Goal: Task Accomplishment & Management: Complete application form

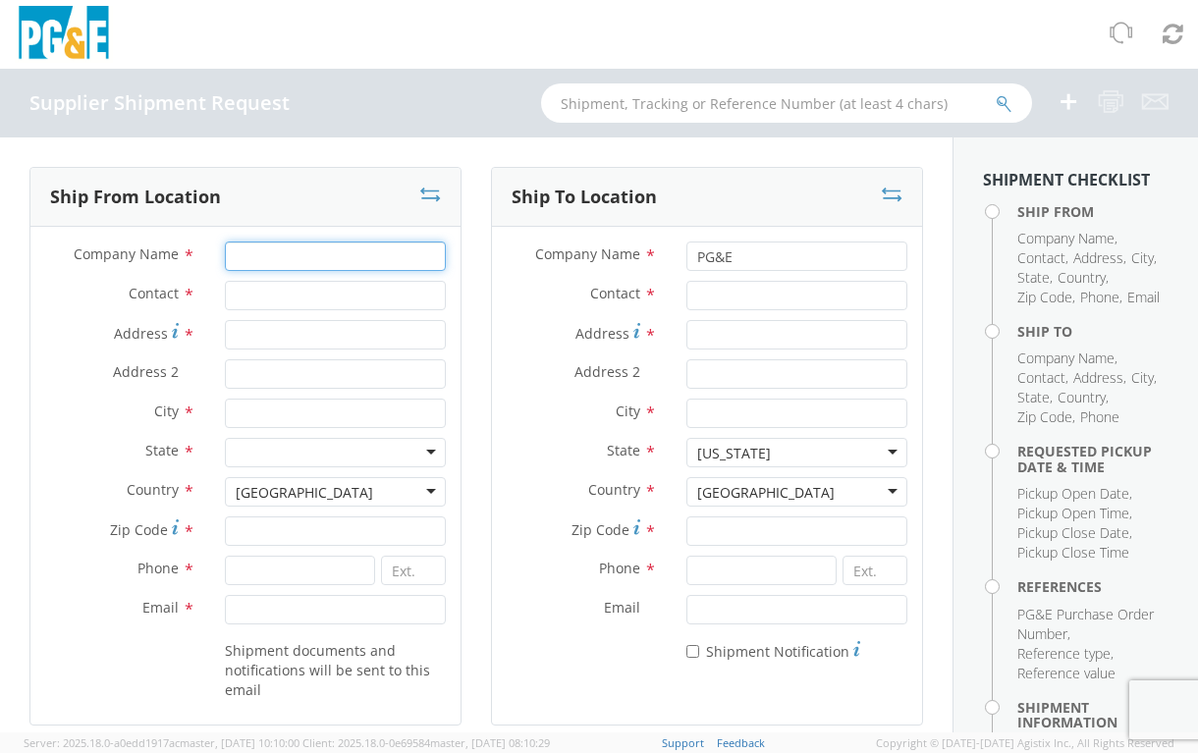
click at [323, 255] on input "Company Name *" at bounding box center [336, 256] width 222 height 29
type input "American Compressor Company"
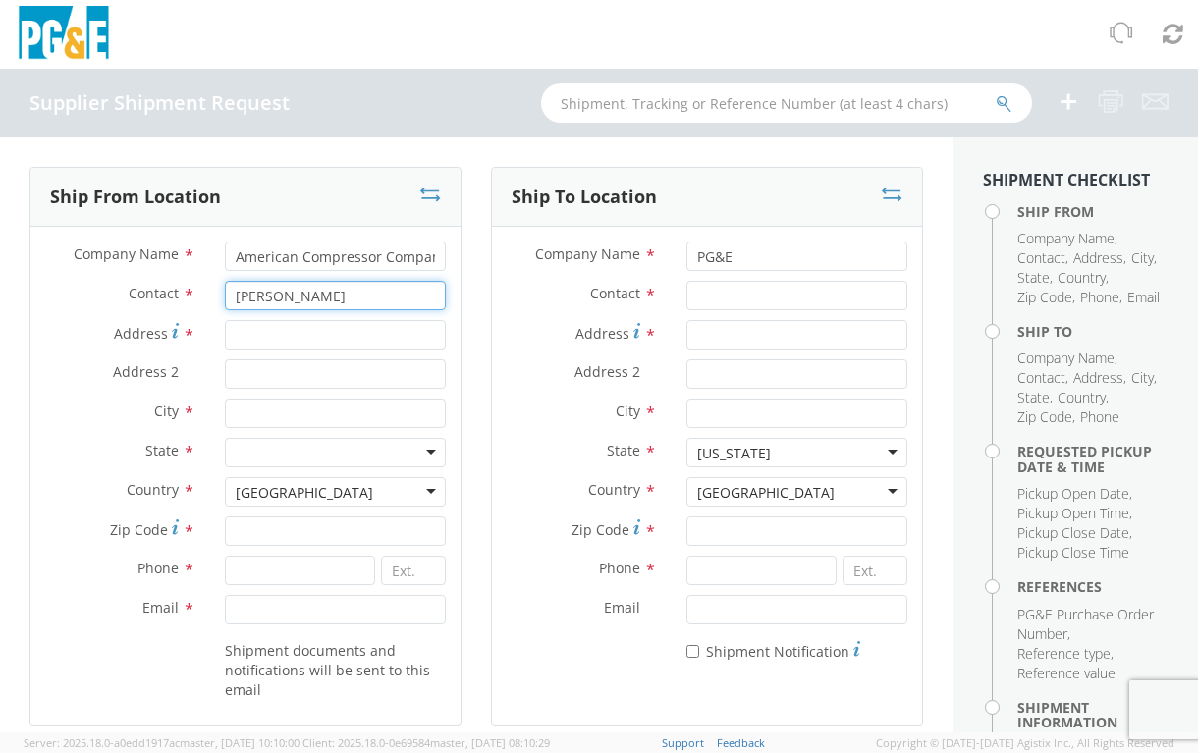
type input "[PERSON_NAME]"
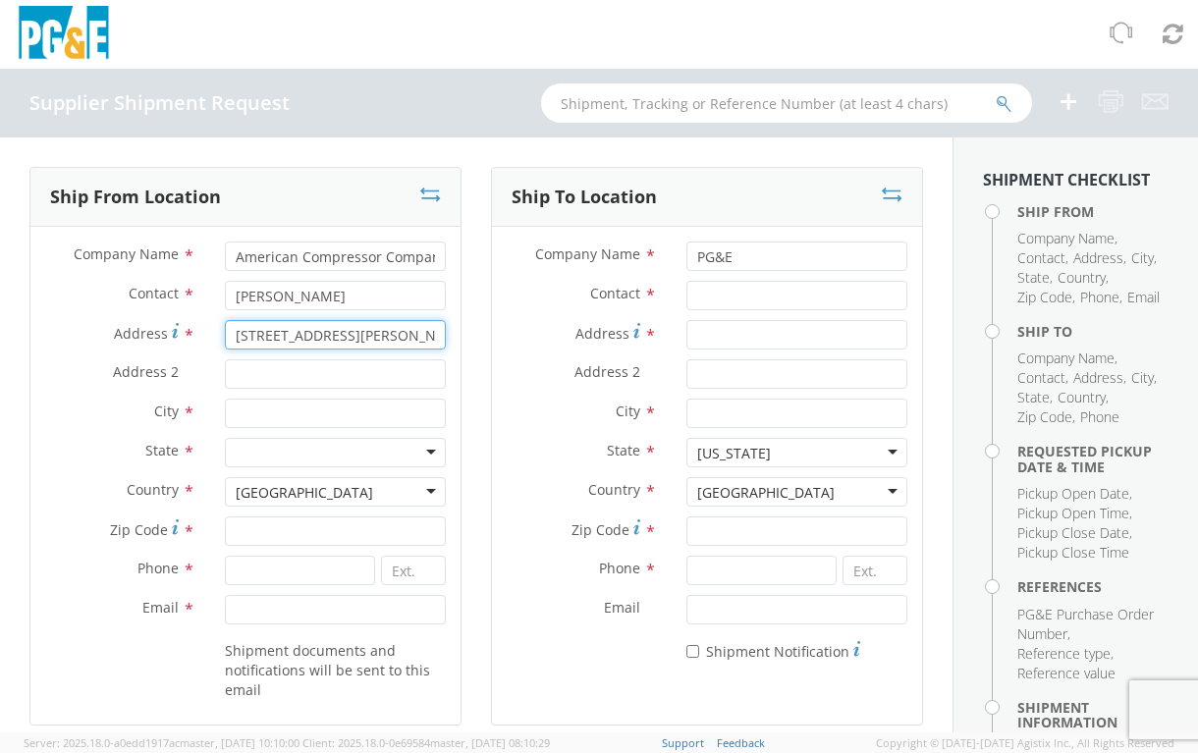
type input "[STREET_ADDRESS][PERSON_NAME]"
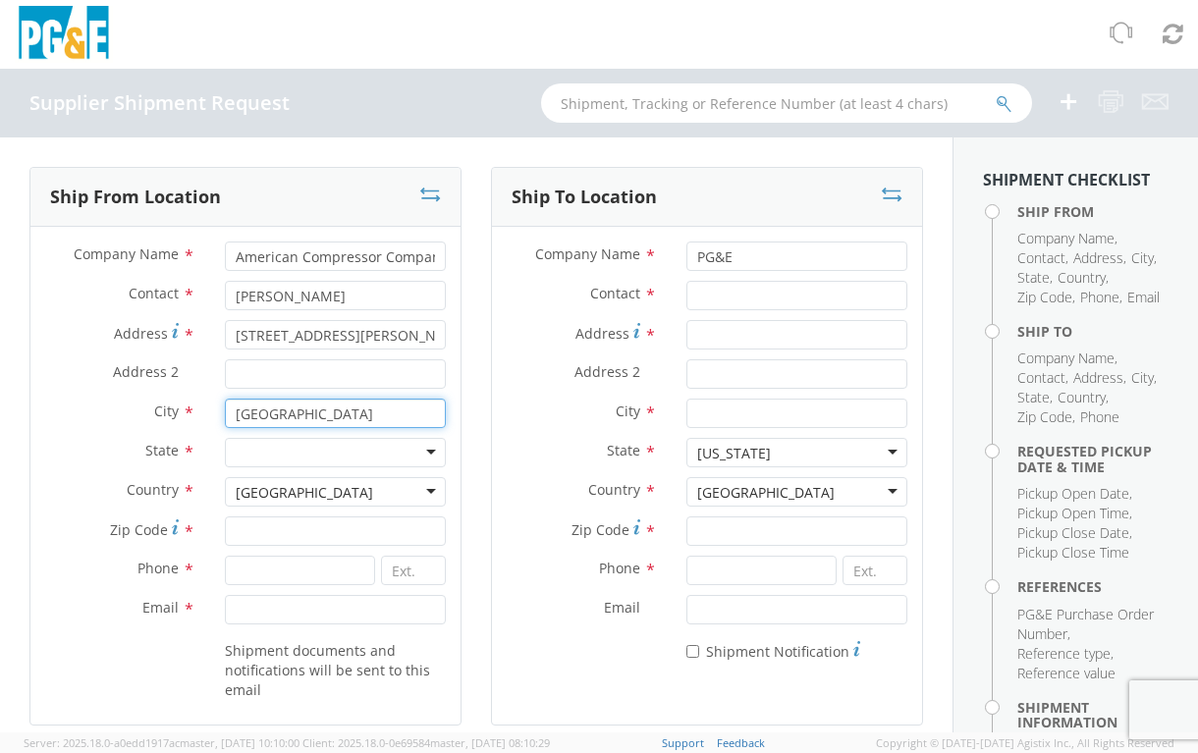
type input "[GEOGRAPHIC_DATA]"
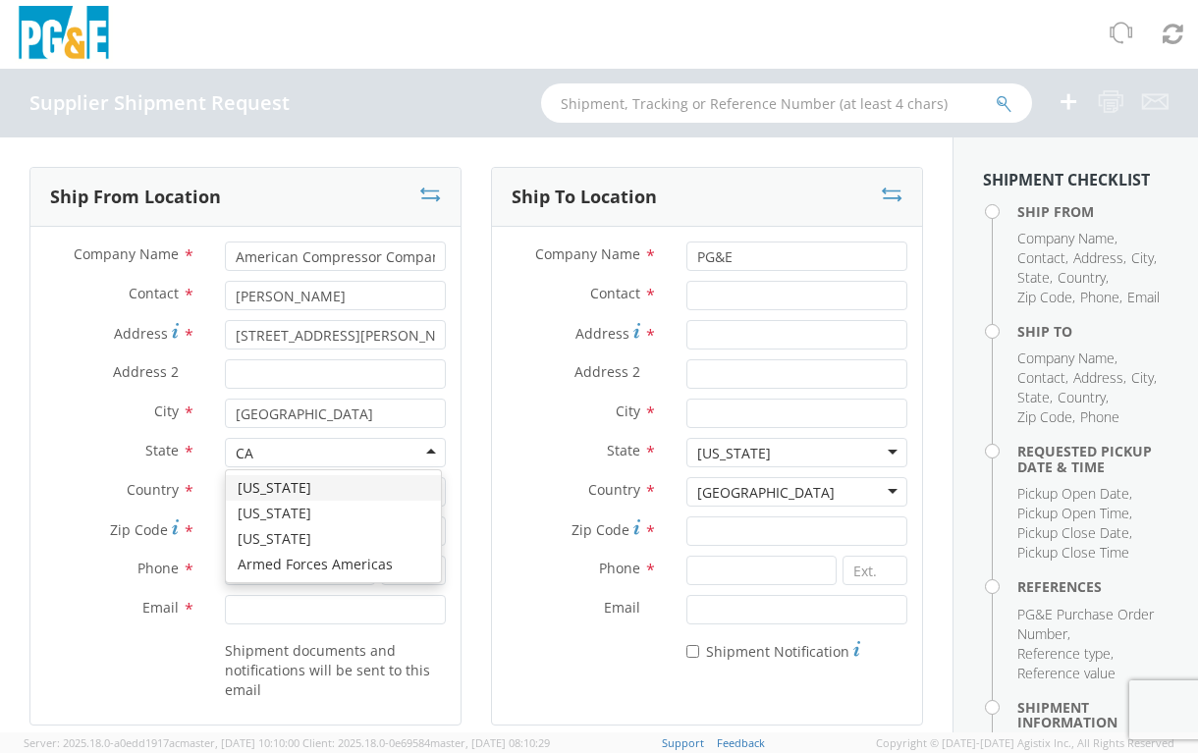
type input "CA"
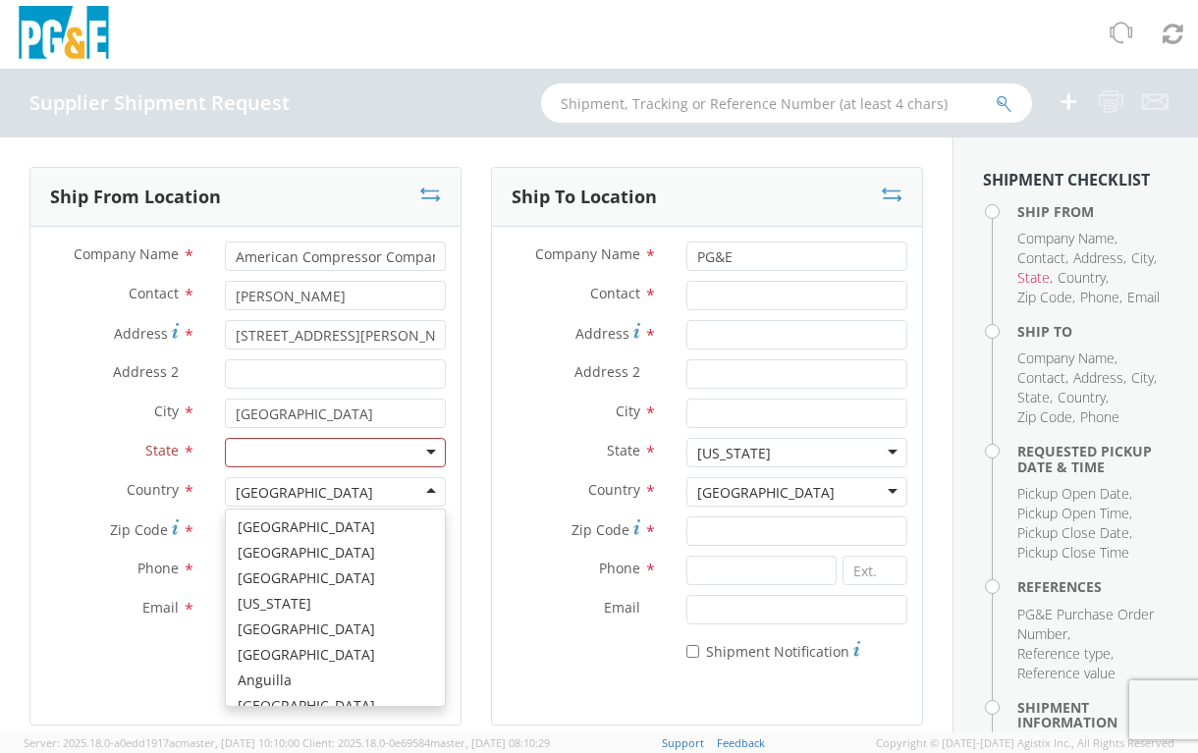
scroll to position [4970, 0]
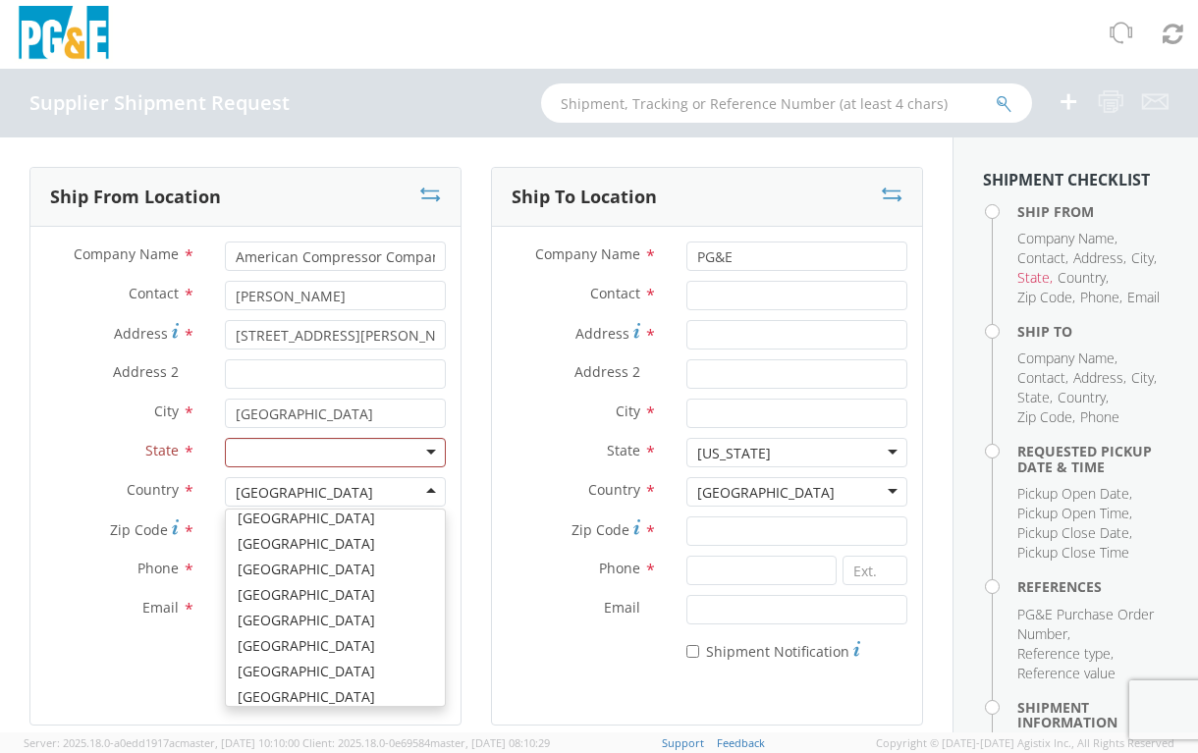
click at [377, 456] on div at bounding box center [336, 452] width 222 height 29
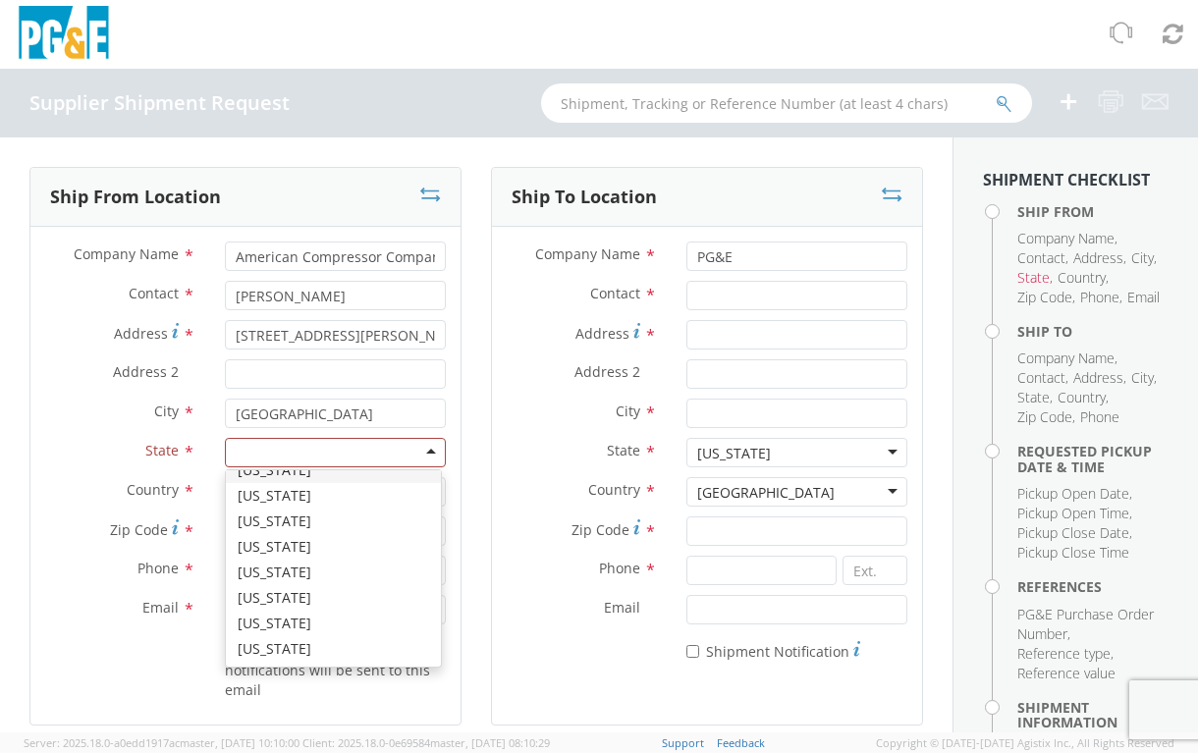
scroll to position [0, 0]
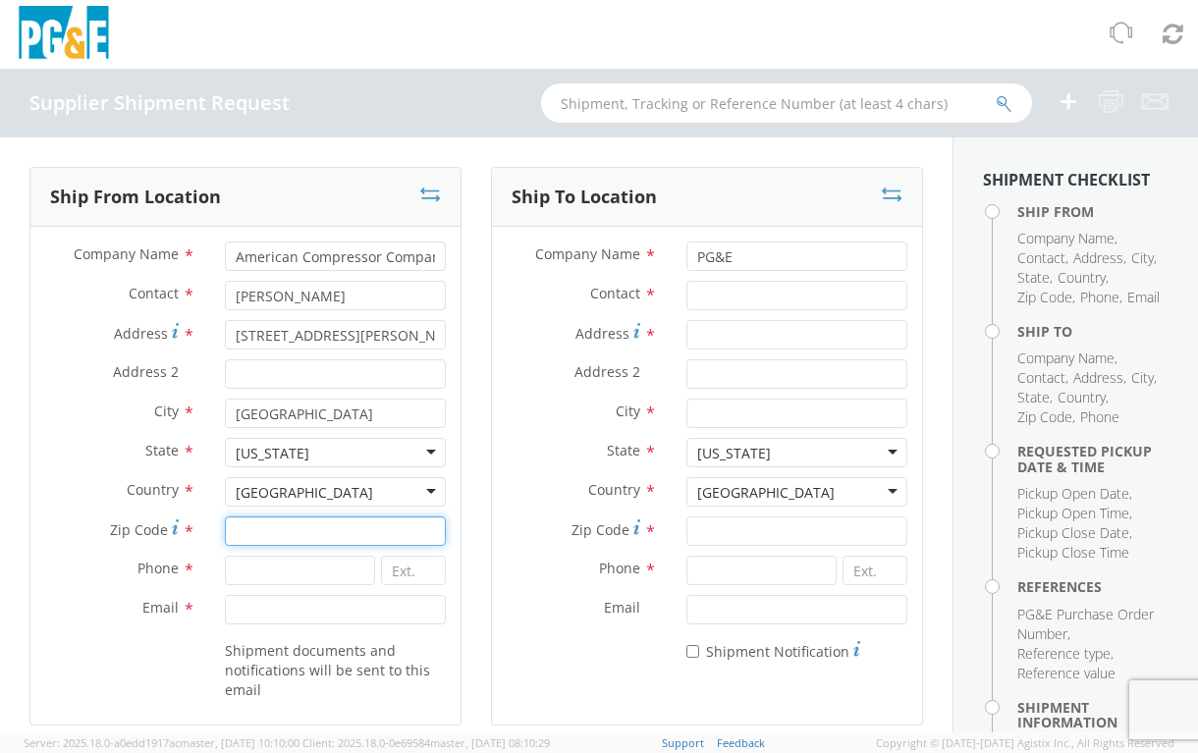
click at [299, 536] on input "Zip Code *" at bounding box center [336, 531] width 222 height 29
type input "90670"
click at [300, 574] on input at bounding box center [300, 570] width 151 height 29
paste input "[PHONE_NUMBER]"
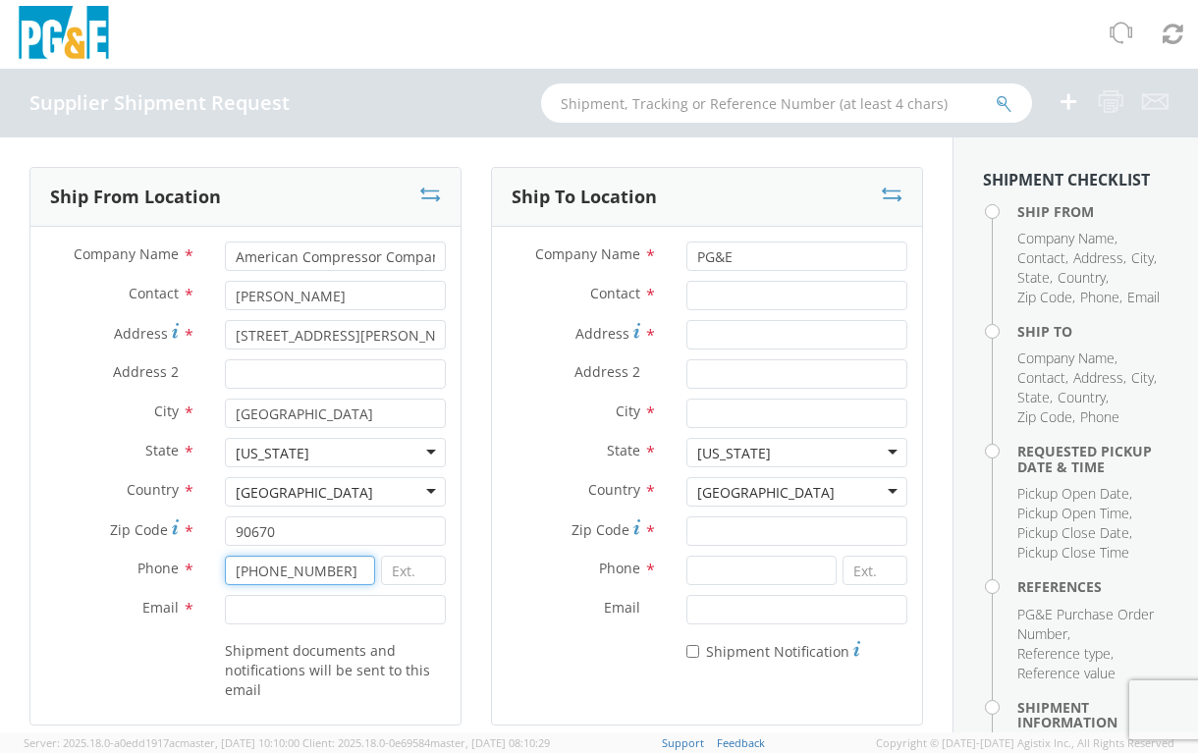
type input "[PHONE_NUMBER]"
type input "213"
click at [276, 608] on input "Email *" at bounding box center [336, 609] width 222 height 29
paste input "[PERSON_NAME][EMAIL_ADDRESS][DOMAIN_NAME]"
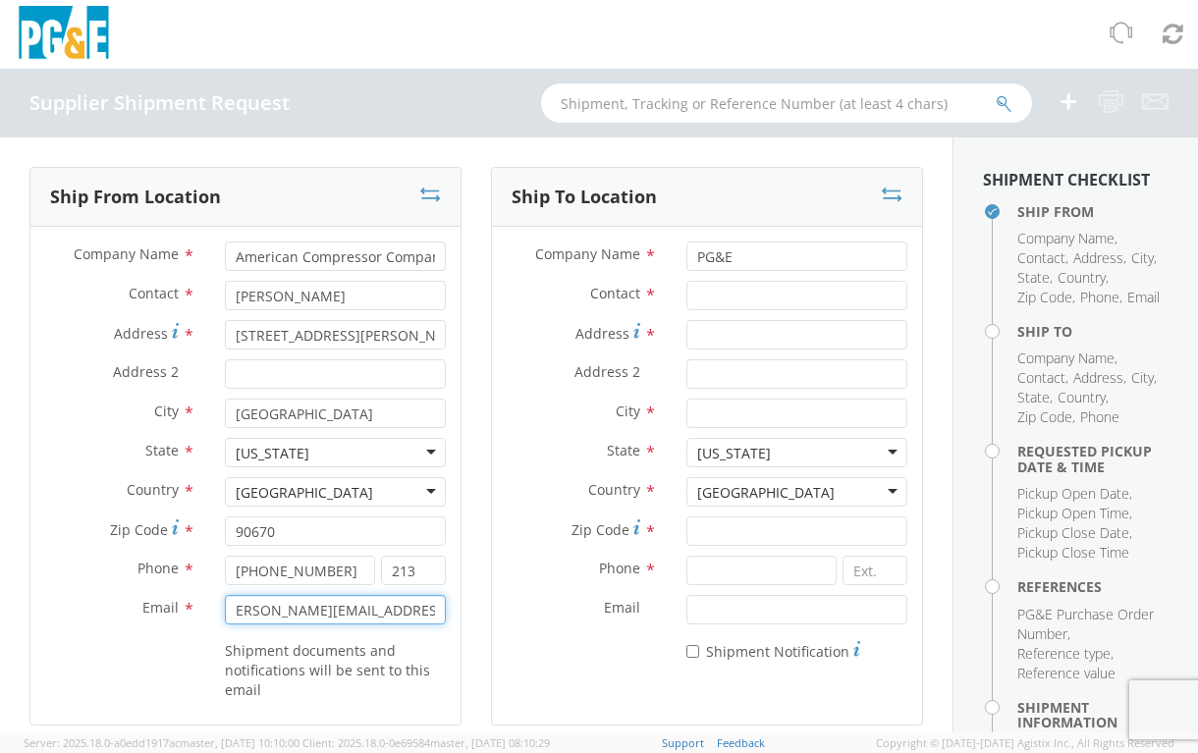
type input "[PERSON_NAME][EMAIL_ADDRESS][DOMAIN_NAME]"
drag, startPoint x: 735, startPoint y: 256, endPoint x: 765, endPoint y: 255, distance: 30.5
click at [735, 256] on input "PG&E" at bounding box center [798, 256] width 222 height 29
type input "PG&E / JETA Corp"
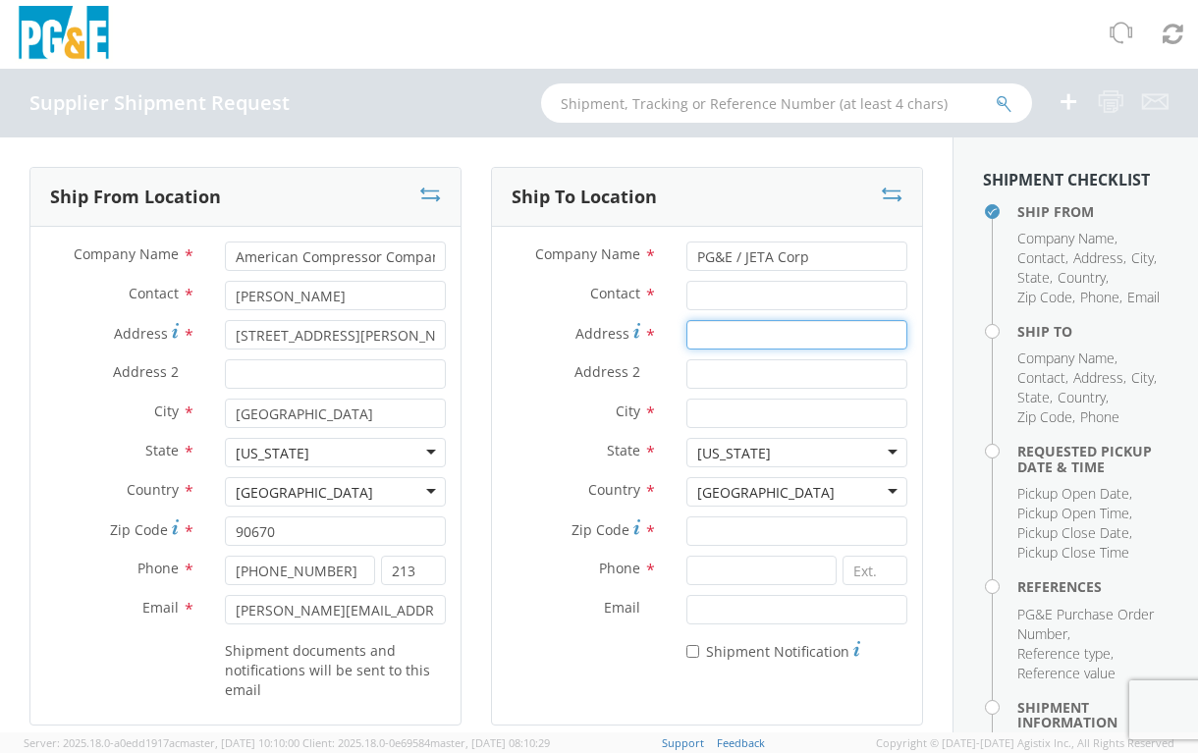
type input "[STREET_ADDRESS]"
type input "PO 3501389724"
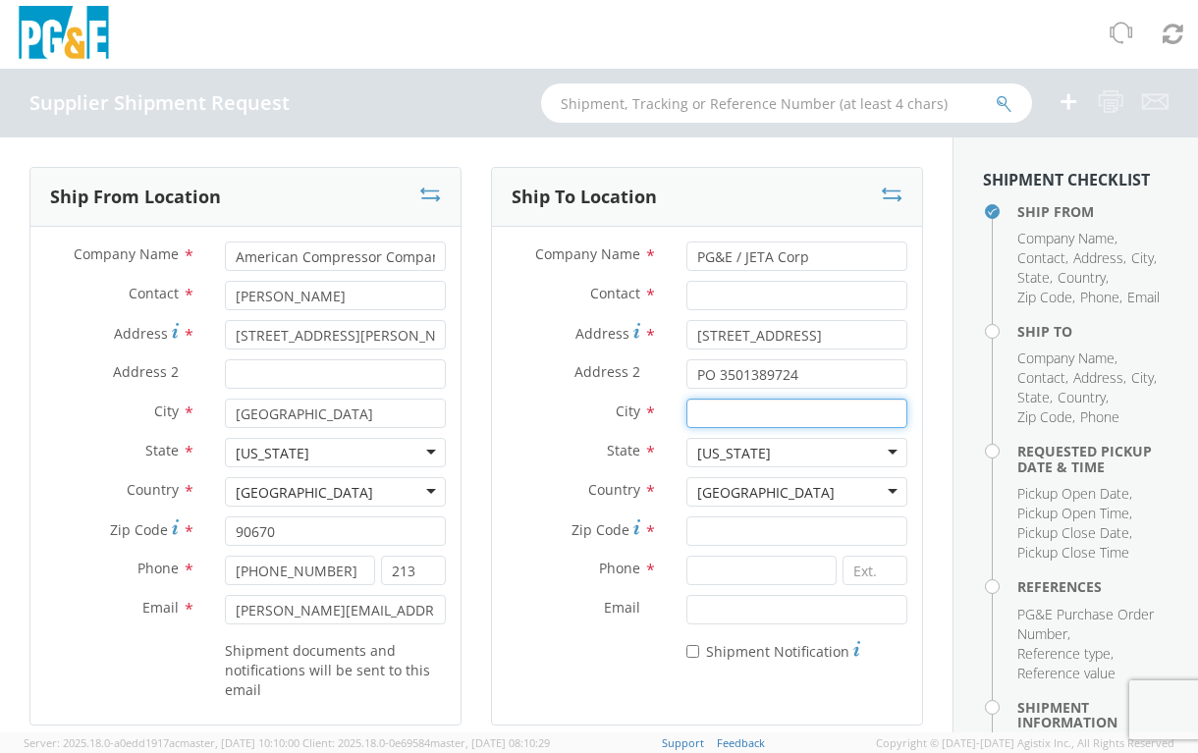
type input "[GEOGRAPHIC_DATA][PERSON_NAME]"
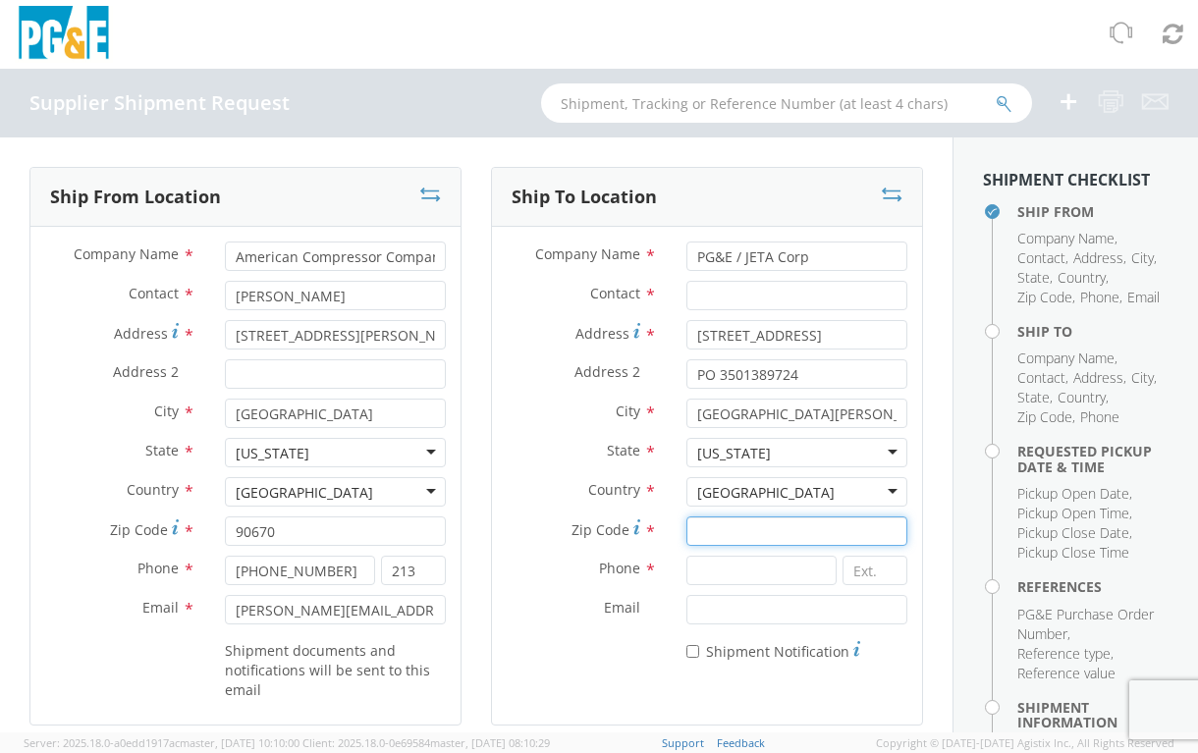
type input "93401-8160"
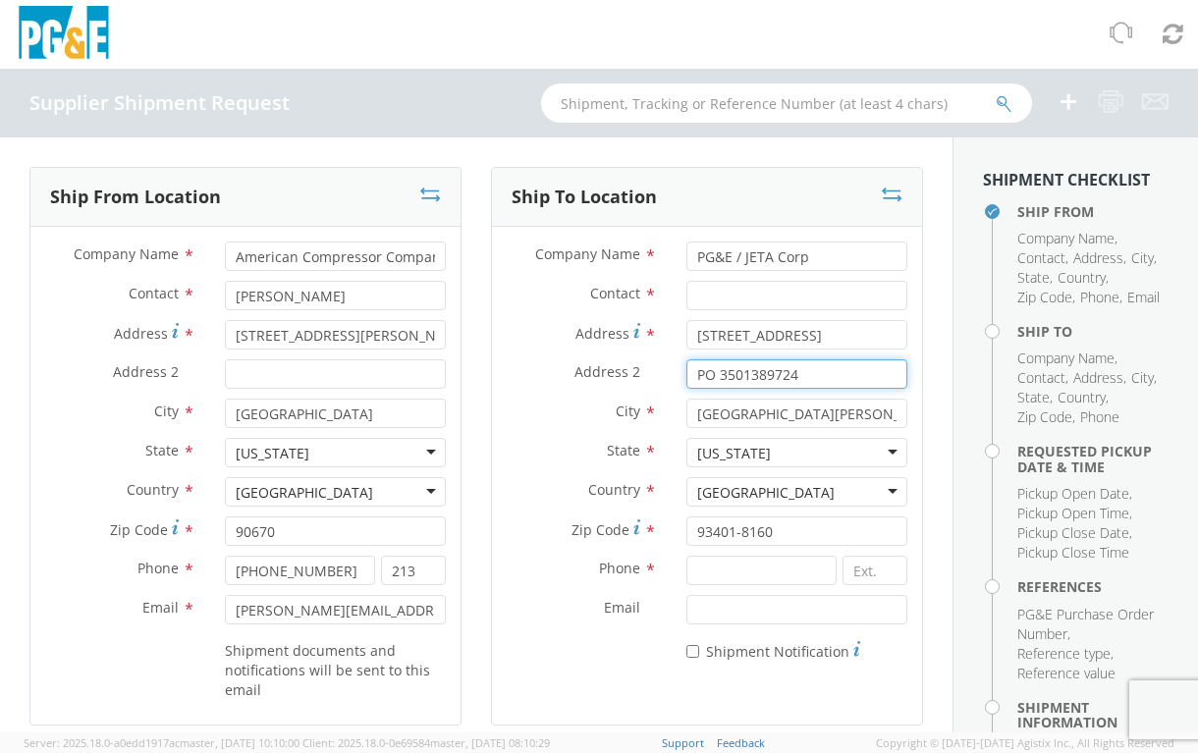
click at [822, 380] on input "PO 3501389724" at bounding box center [798, 373] width 222 height 29
click at [771, 374] on input "PO 3501" at bounding box center [798, 373] width 222 height 29
type input "PO 3501419919"
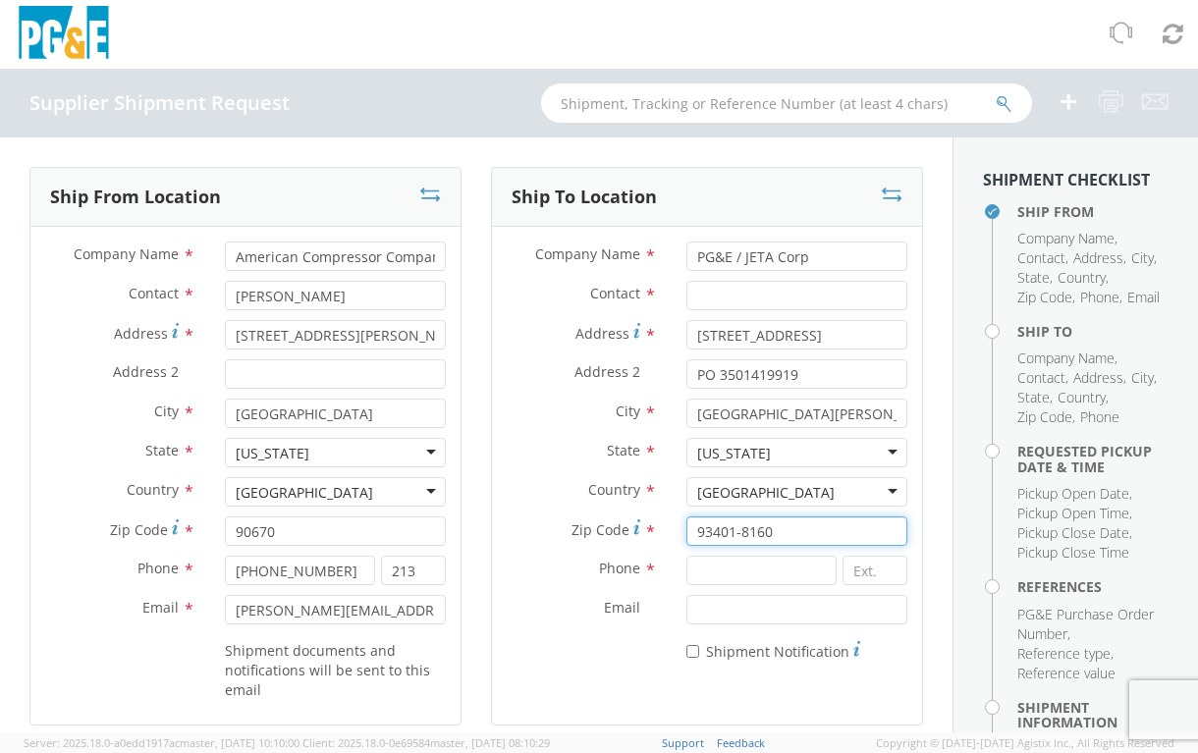
click at [775, 538] on input "93401-8160" at bounding box center [798, 531] width 222 height 29
type input "93401"
click at [575, 672] on div "Company Name * PG&E / JETA Corp Contact * Address * [STREET_ADDRESS] Address 2 …" at bounding box center [707, 457] width 430 height 460
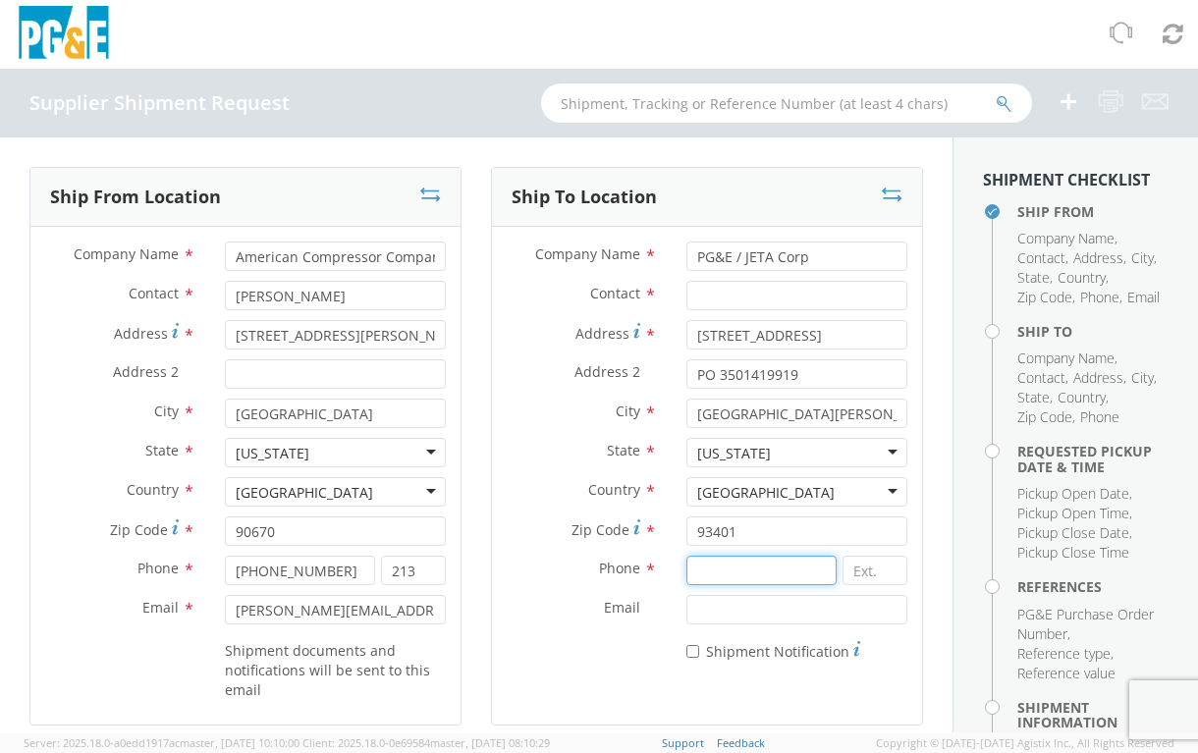
click at [734, 576] on input at bounding box center [762, 570] width 151 height 29
type input "[PHONE_NUMBER]"
click at [754, 609] on input "Email *" at bounding box center [798, 609] width 222 height 29
type input "[EMAIL_ADDRESS][DOMAIN_NAME]"
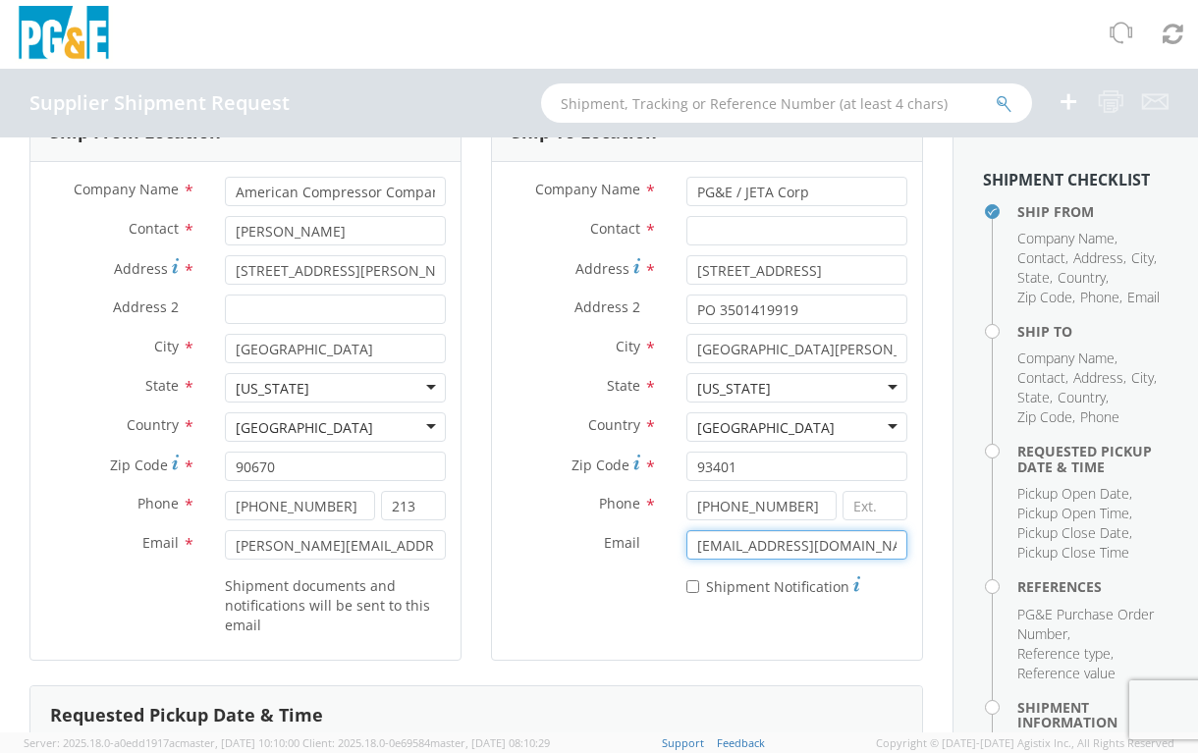
scroll to position [98, 0]
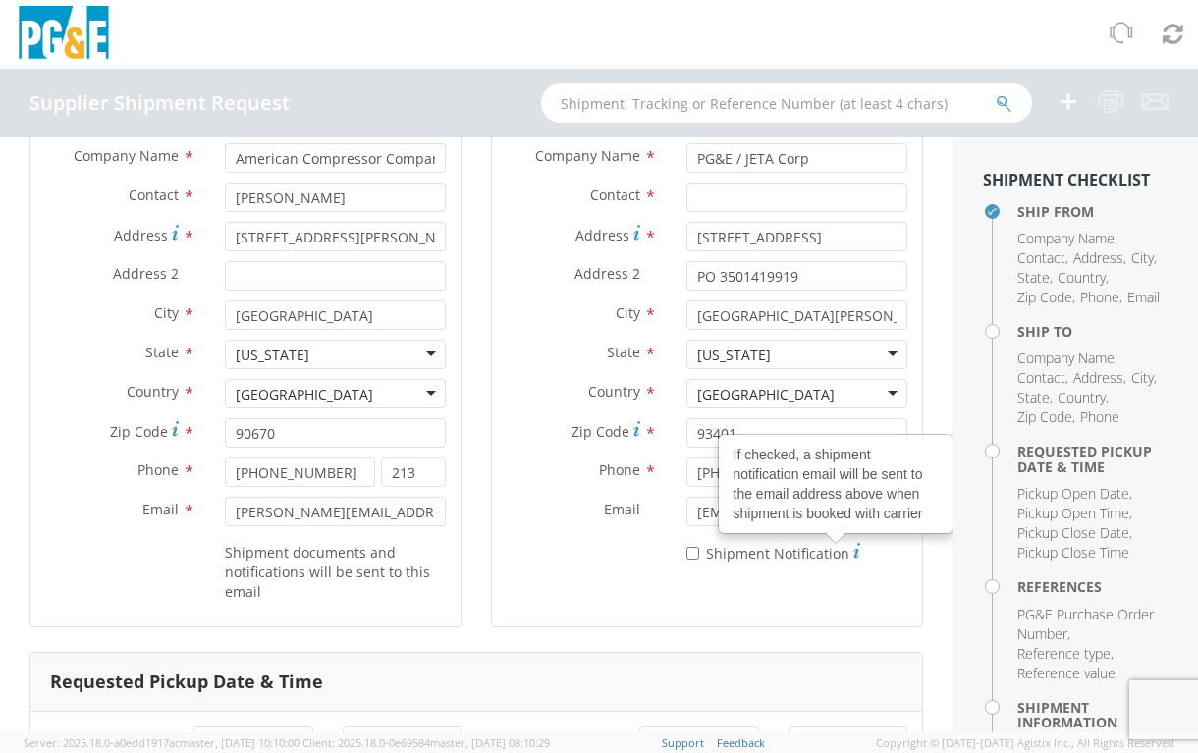
click at [853, 552] on icon at bounding box center [856, 551] width 7 height 16
click at [699, 552] on input "* Shipment Notification If checked, a shipment notification email will be sent …" at bounding box center [693, 553] width 13 height 13
checkbox input "true"
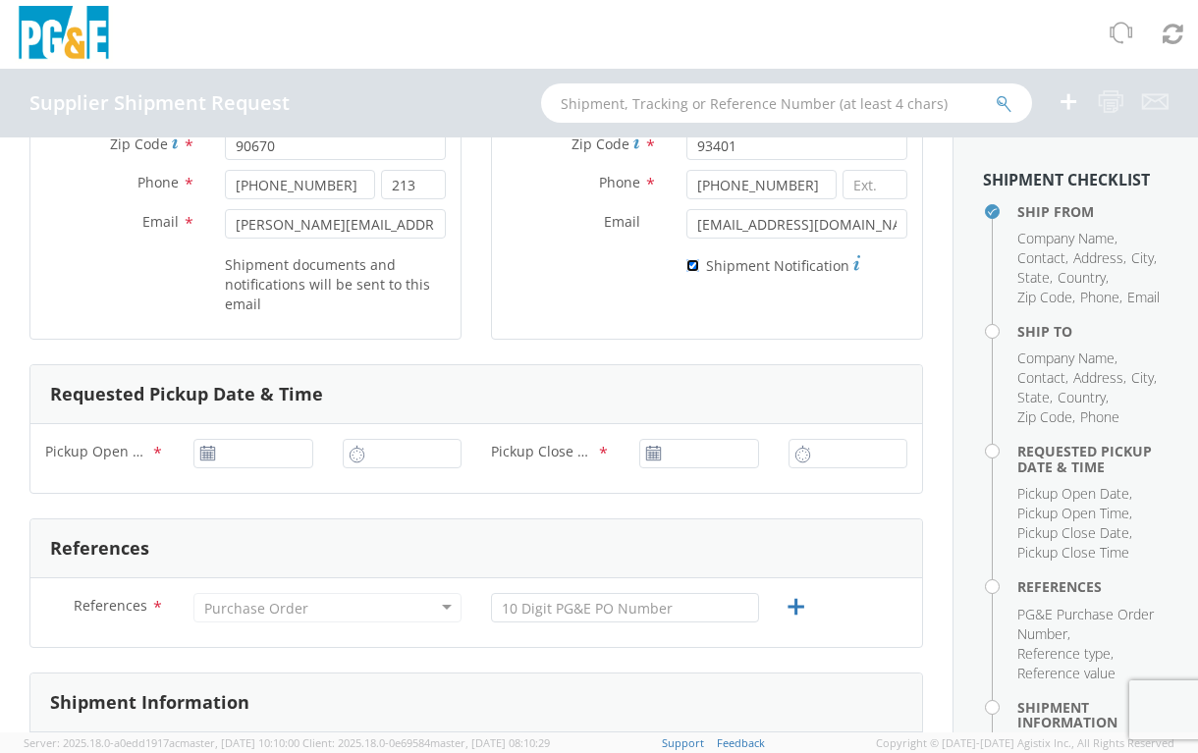
scroll to position [393, 0]
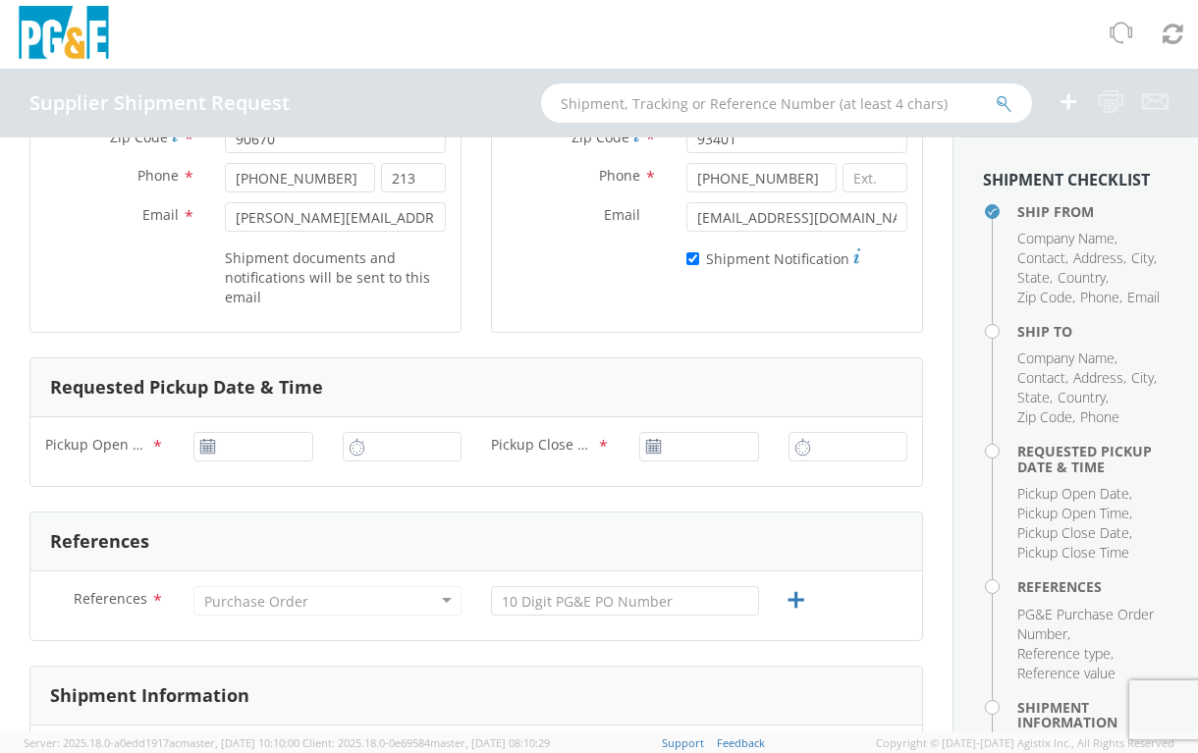
click at [202, 451] on use at bounding box center [208, 446] width 14 height 14
type input "[DATE]"
click at [239, 446] on input "[DATE]" at bounding box center [252, 446] width 119 height 29
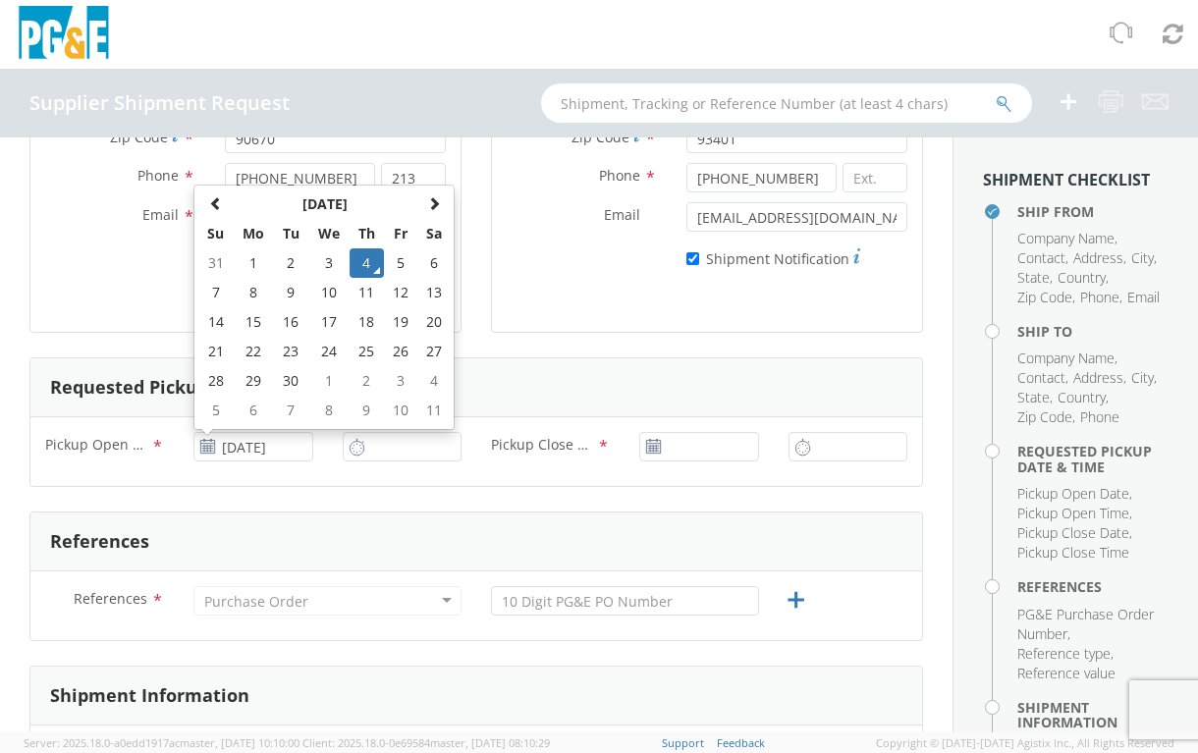
click at [293, 482] on div "Pickup Open Date & Time * [DATE] [DATE] Su Mo Tu We Th Fr Sa 31 1 2 3 4 5 6 7 8…" at bounding box center [476, 451] width 892 height 69
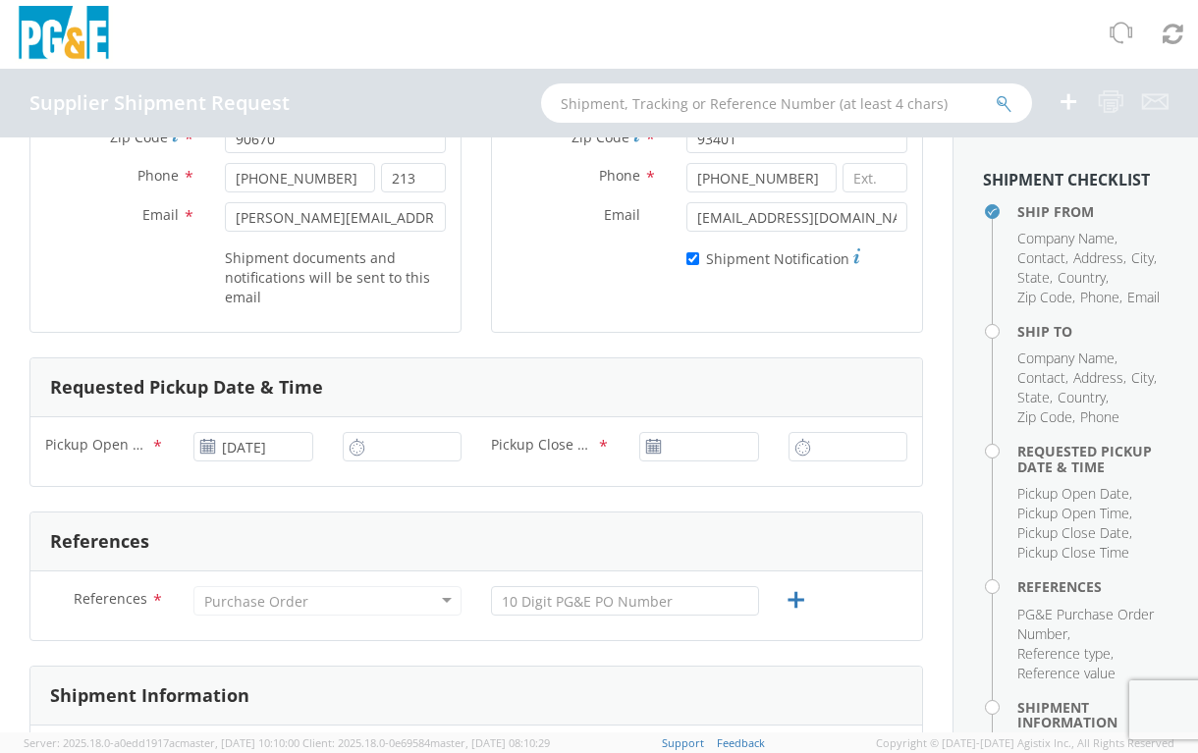
click at [352, 456] on icon at bounding box center [357, 447] width 17 height 19
click at [349, 447] on icon at bounding box center [357, 447] width 17 height 19
click at [367, 448] on input "9:00 AM" at bounding box center [402, 446] width 119 height 29
click at [417, 453] on input "9:00 AM" at bounding box center [402, 446] width 119 height 29
click at [358, 452] on icon at bounding box center [357, 447] width 17 height 19
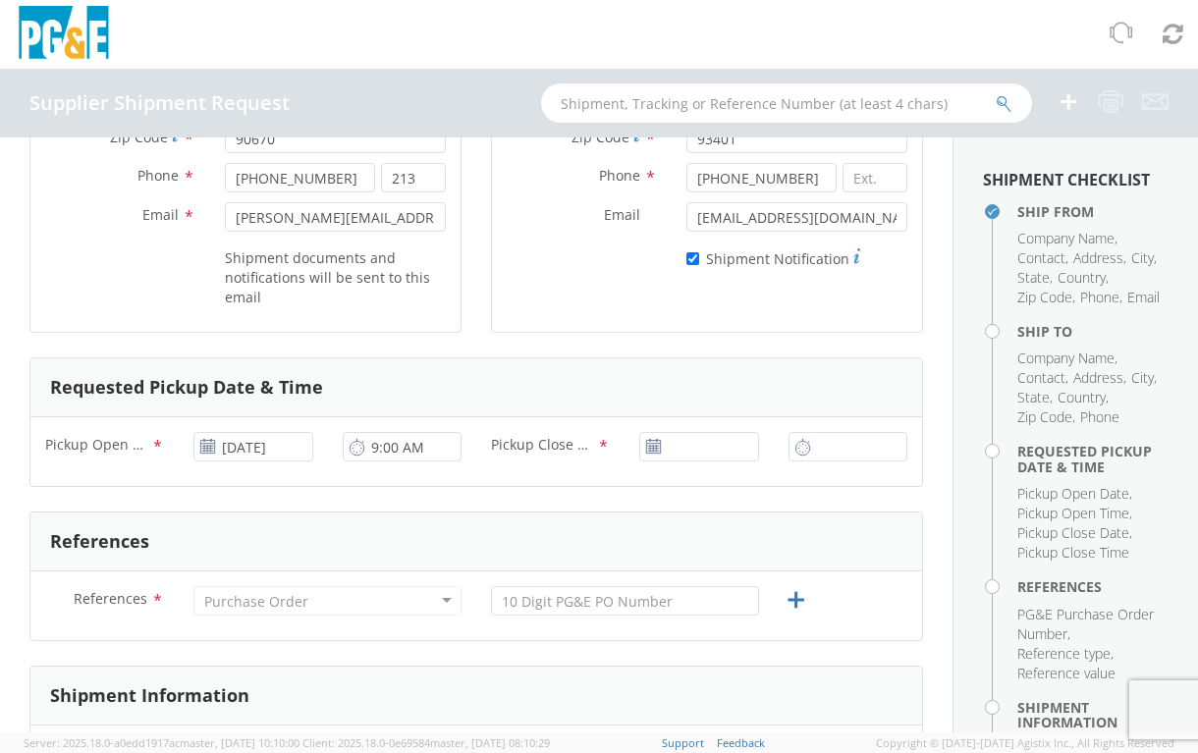
click at [350, 451] on use at bounding box center [357, 447] width 14 height 16
click at [352, 443] on icon at bounding box center [357, 447] width 17 height 19
click at [361, 443] on input "9:00 AM" at bounding box center [402, 446] width 119 height 29
click at [363, 444] on input "9:00 AM" at bounding box center [402, 446] width 119 height 29
type input "10:00 AM"
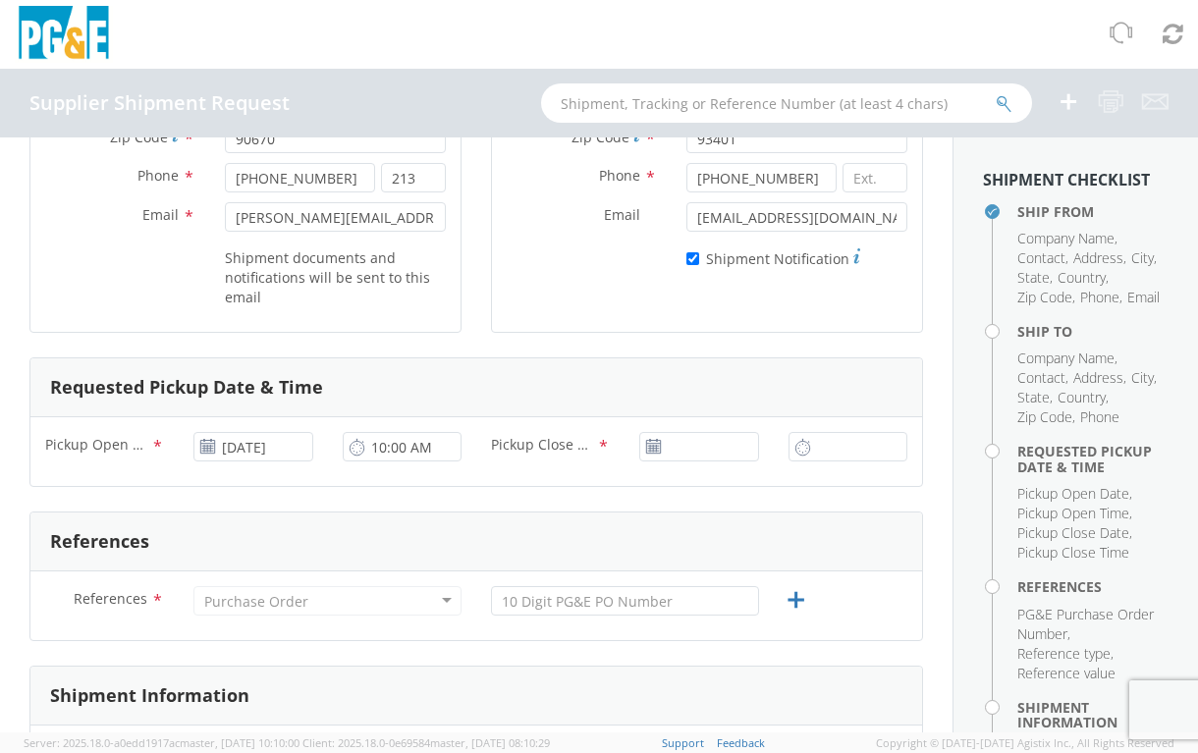
click at [648, 443] on icon at bounding box center [653, 447] width 17 height 16
click at [597, 443] on span "*" at bounding box center [603, 446] width 13 height 23
click at [639, 443] on input "Pickup Close Date & Time *" at bounding box center [698, 446] width 119 height 29
type input "[DATE]"
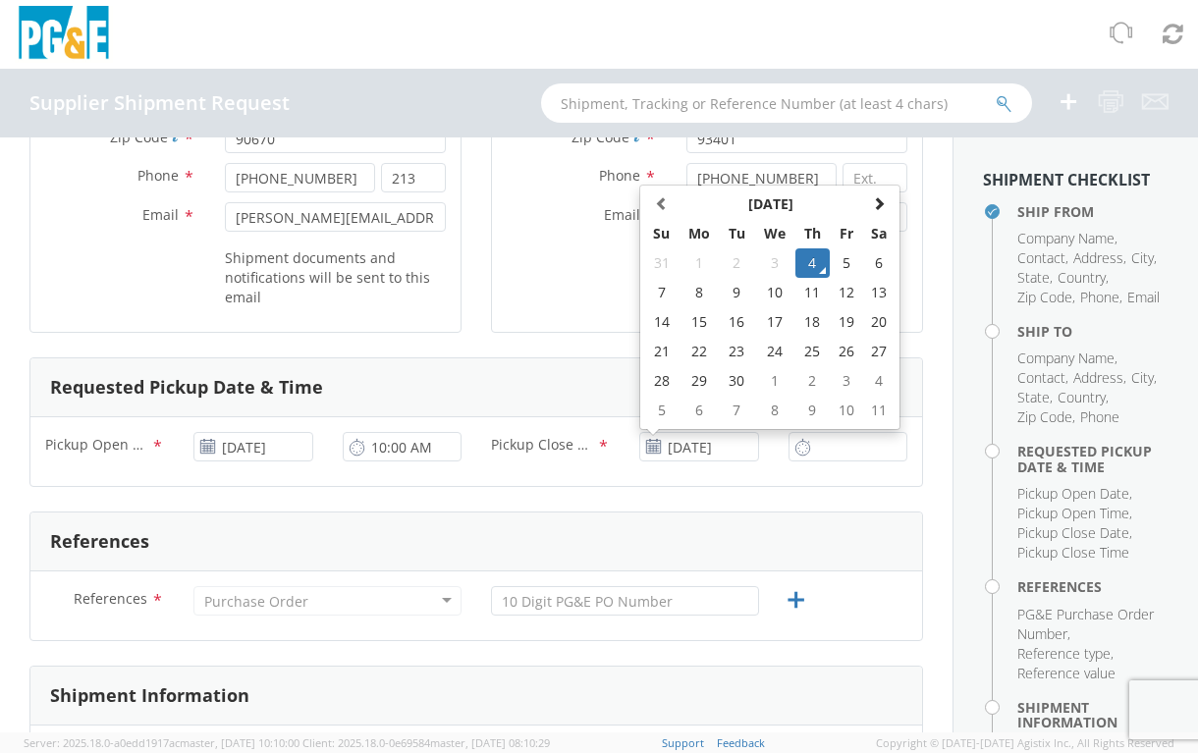
click at [795, 444] on icon at bounding box center [803, 447] width 17 height 19
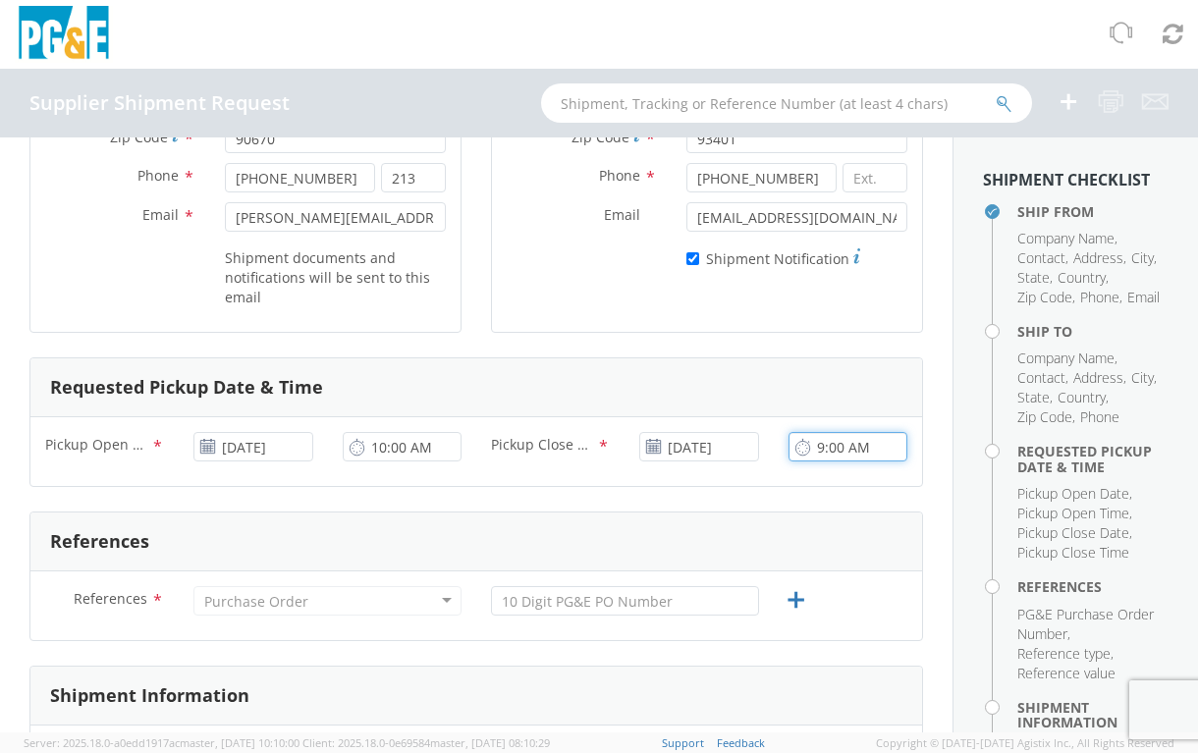
click at [834, 455] on input "9:00 AM" at bounding box center [848, 446] width 119 height 29
type input "3:00 PM"
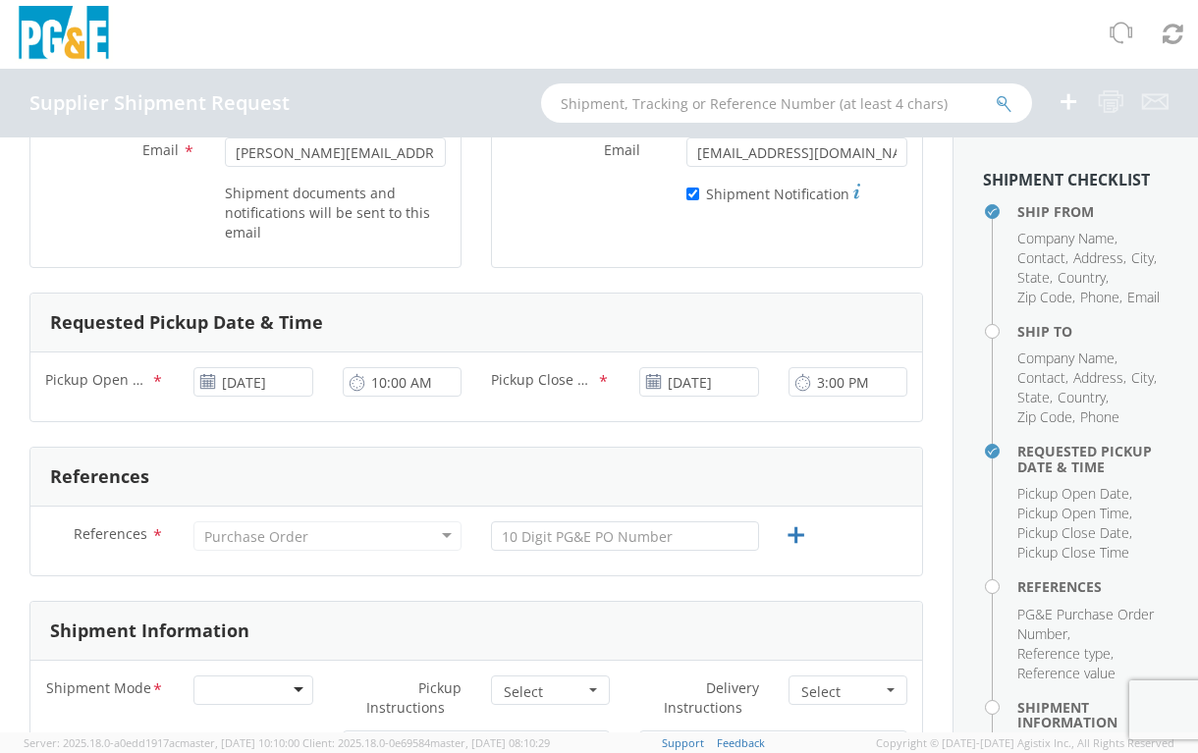
scroll to position [589, 0]
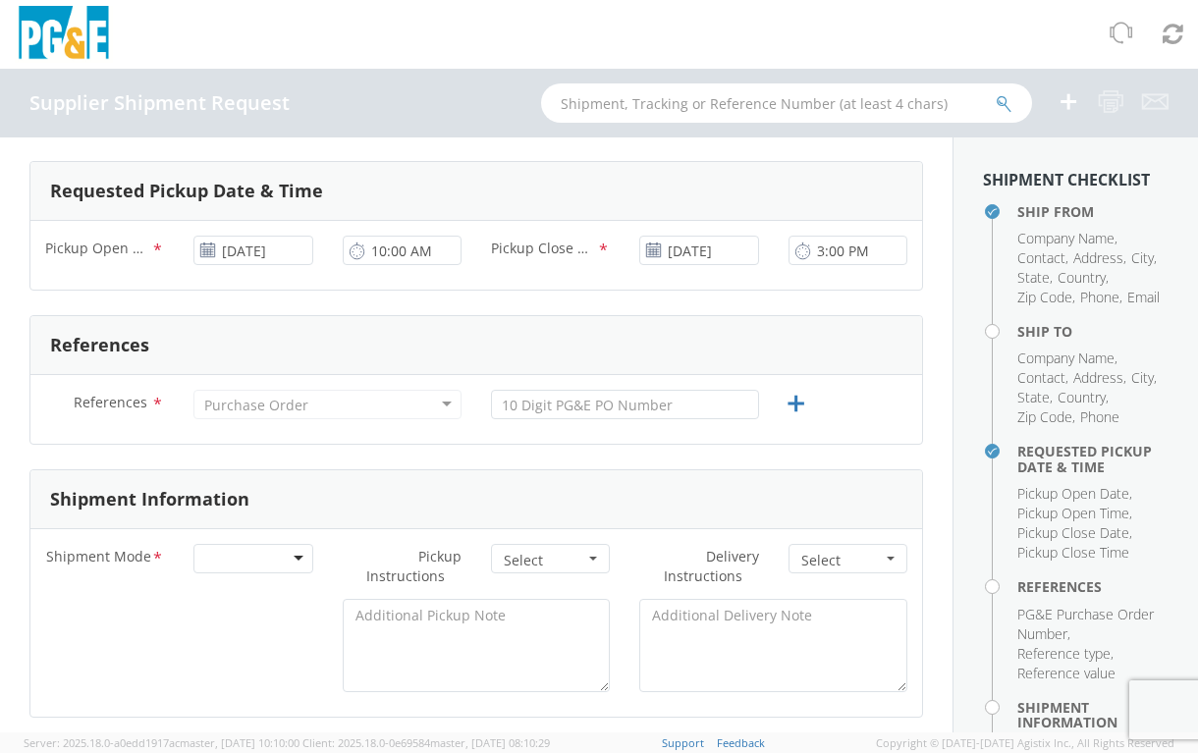
click at [441, 407] on div "Purchase Order" at bounding box center [327, 404] width 268 height 29
click at [437, 407] on div "Purchase Order" at bounding box center [327, 404] width 268 height 29
drag, startPoint x: 340, startPoint y: 407, endPoint x: 292, endPoint y: 408, distance: 48.1
click at [339, 407] on div "Purchase Order" at bounding box center [327, 404] width 268 height 29
click at [290, 408] on div "Purchase Order" at bounding box center [256, 406] width 104 height 20
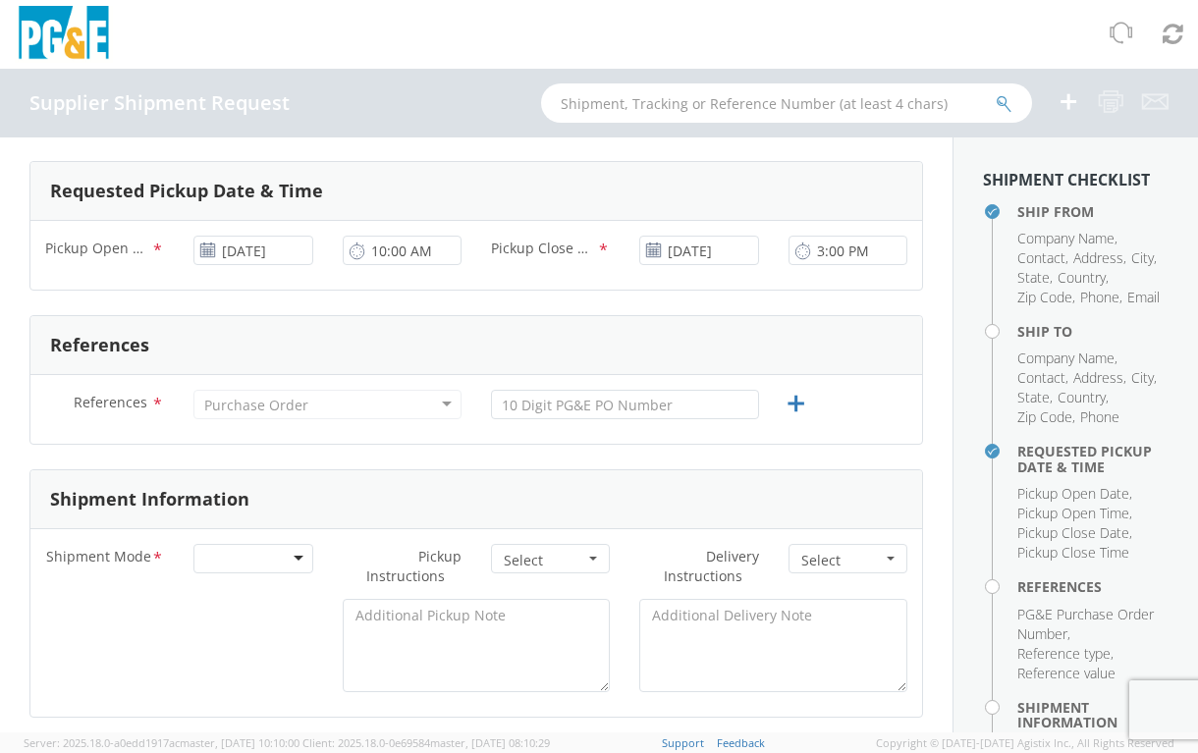
click at [244, 408] on div "Purchase Order" at bounding box center [256, 406] width 104 height 20
click at [571, 408] on input "text" at bounding box center [625, 404] width 268 height 29
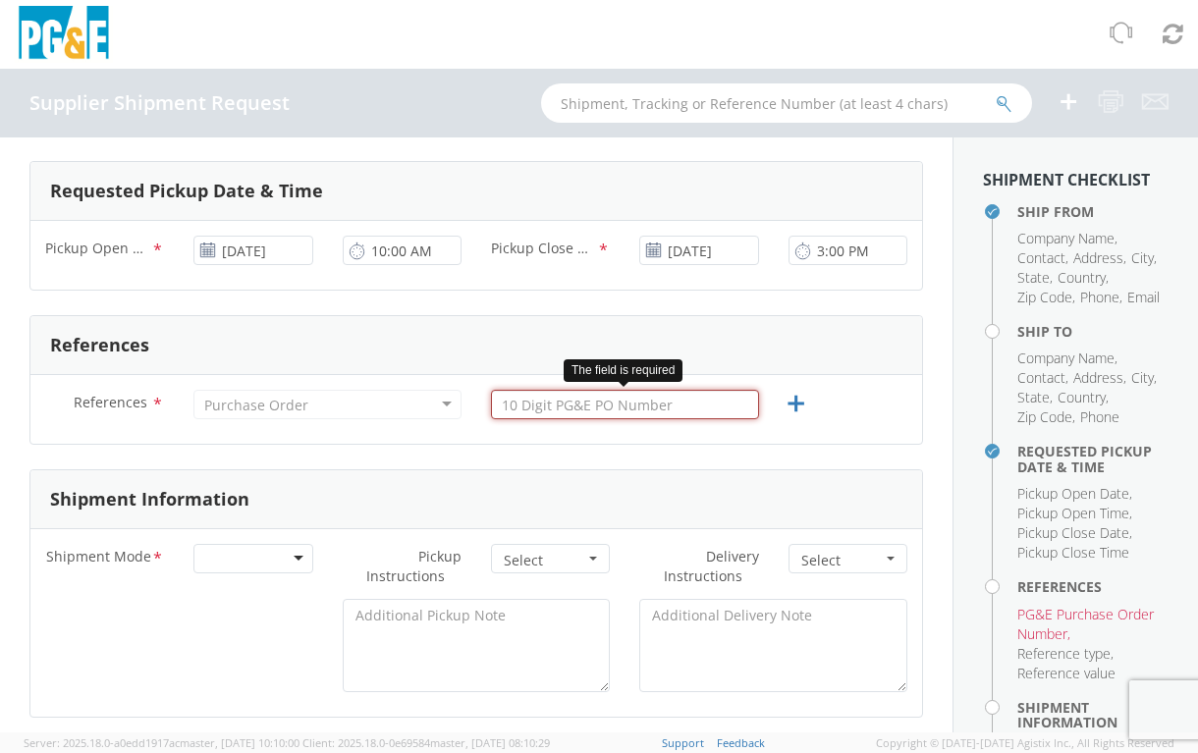
click at [552, 408] on input "text" at bounding box center [625, 404] width 268 height 29
paste input "3501419919"
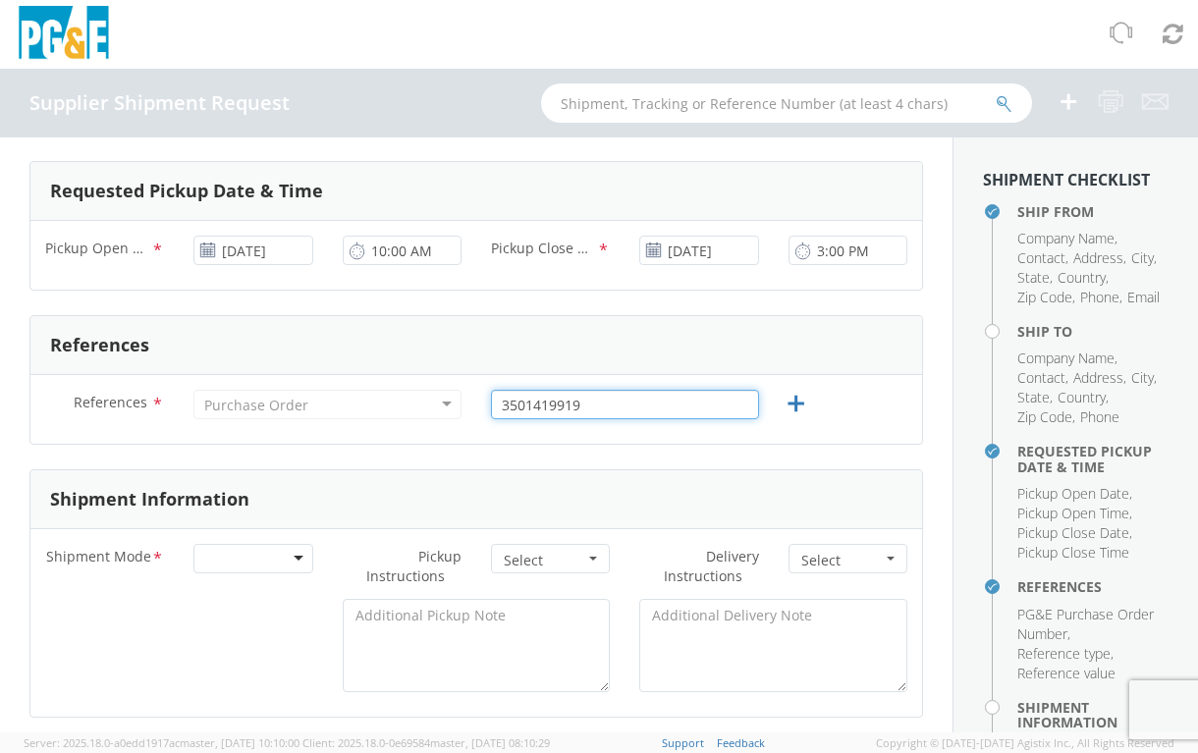
type input "3501419919"
click at [572, 557] on span "Select" at bounding box center [544, 561] width 81 height 20
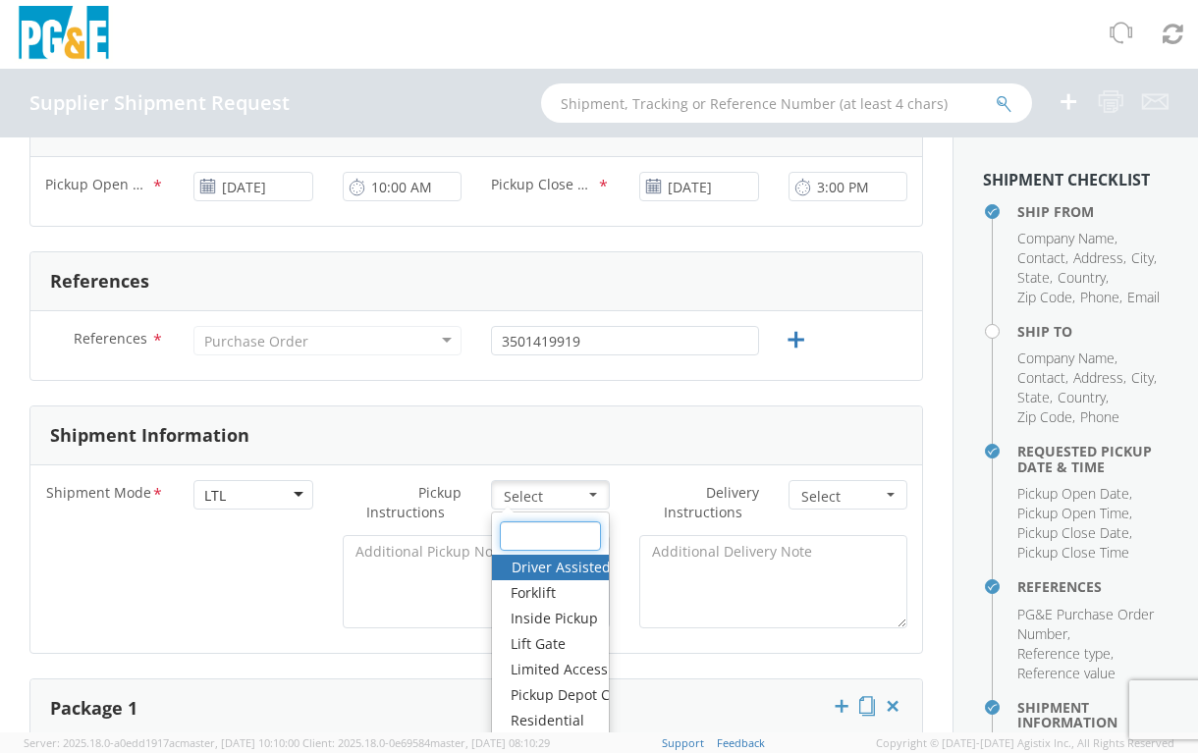
scroll to position [687, 0]
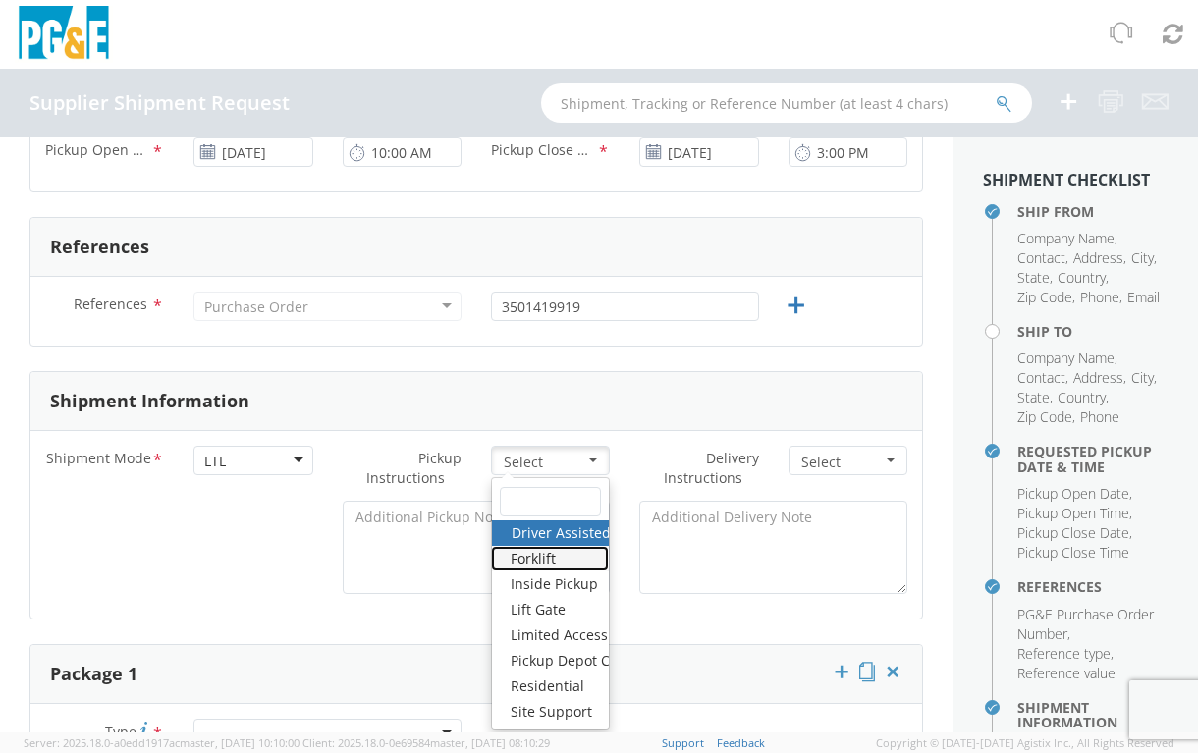
click at [491, 554] on link "Forklift" at bounding box center [550, 559] width 118 height 26
click at [266, 537] on div at bounding box center [476, 552] width 892 height 103
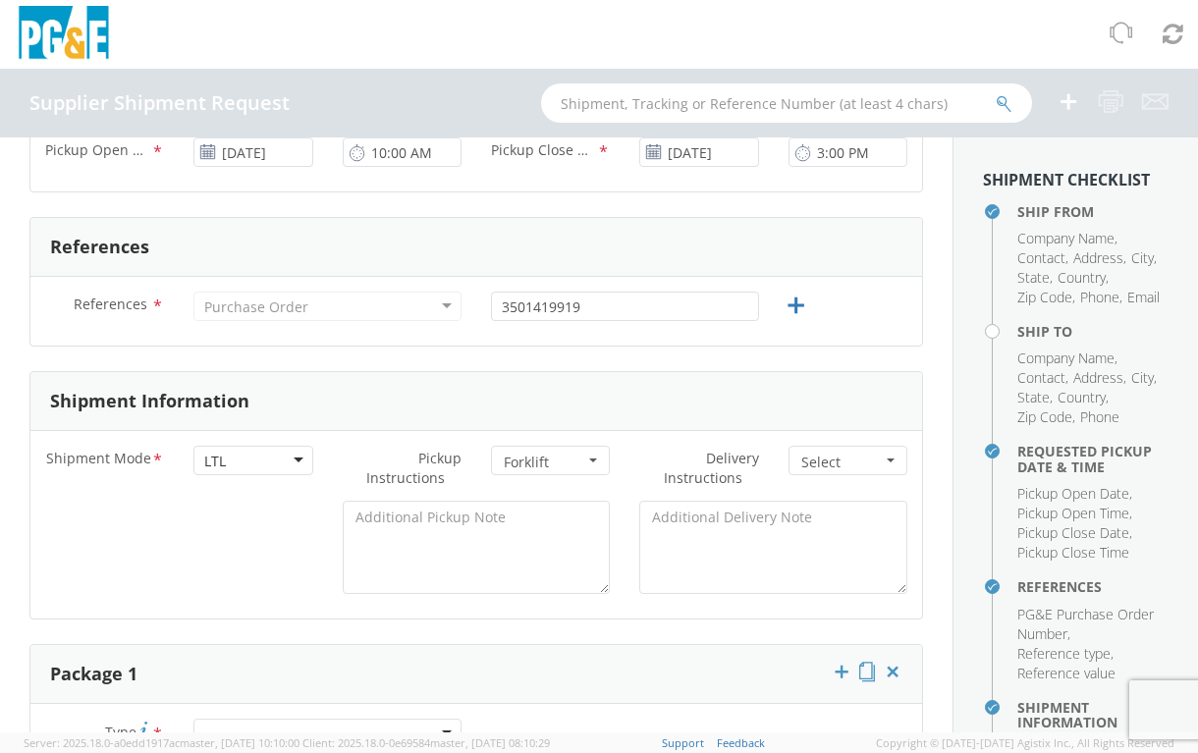
click at [873, 466] on button "Select" at bounding box center [848, 460] width 119 height 29
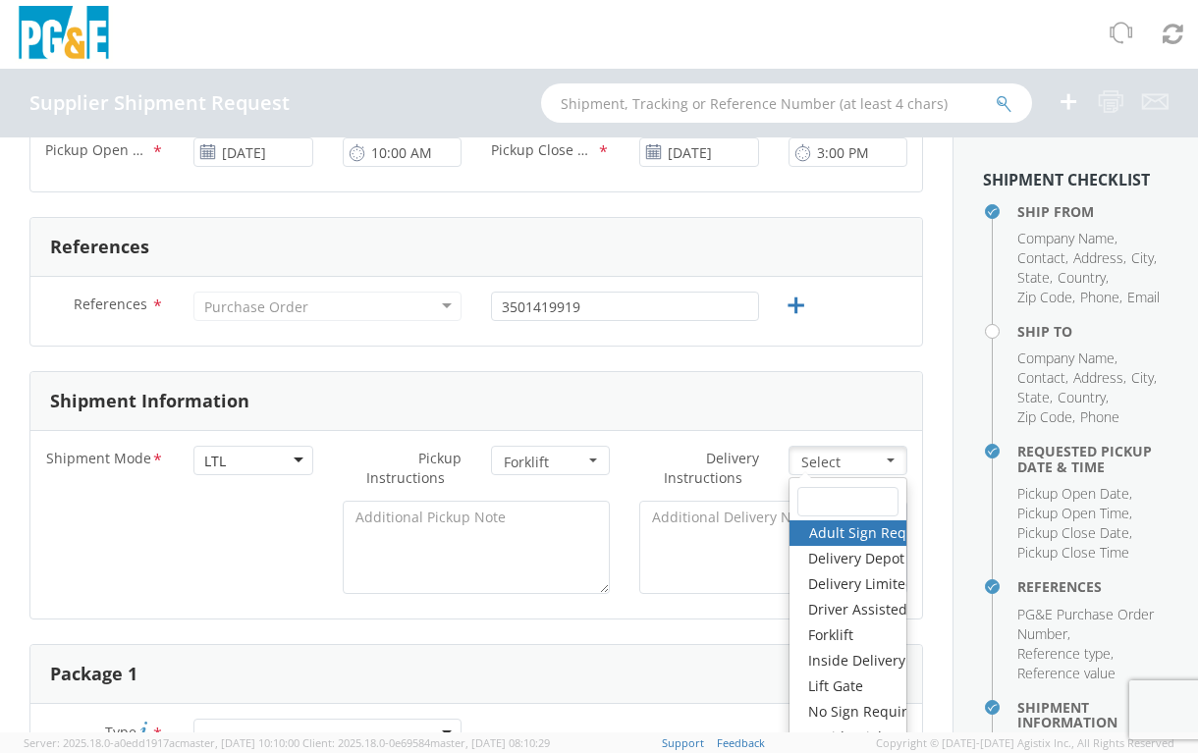
click at [663, 411] on div "Shipment Information" at bounding box center [476, 401] width 892 height 59
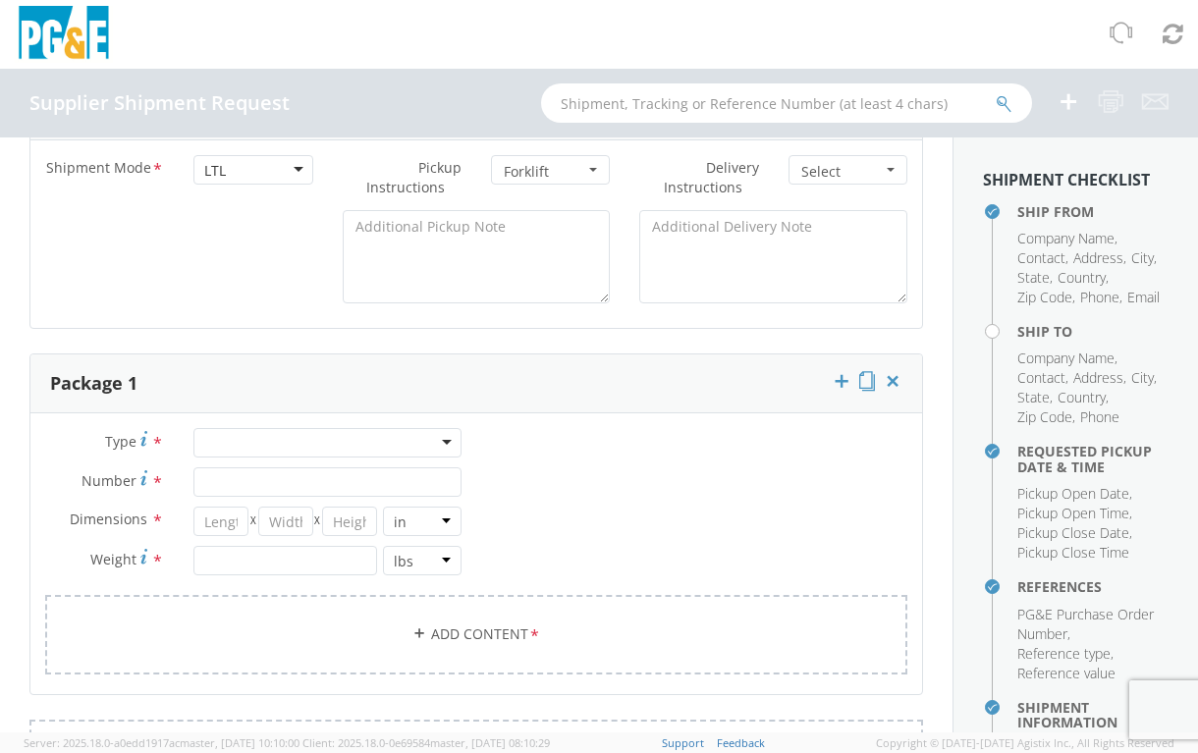
scroll to position [982, 0]
click at [888, 151] on button "Select" at bounding box center [848, 165] width 119 height 29
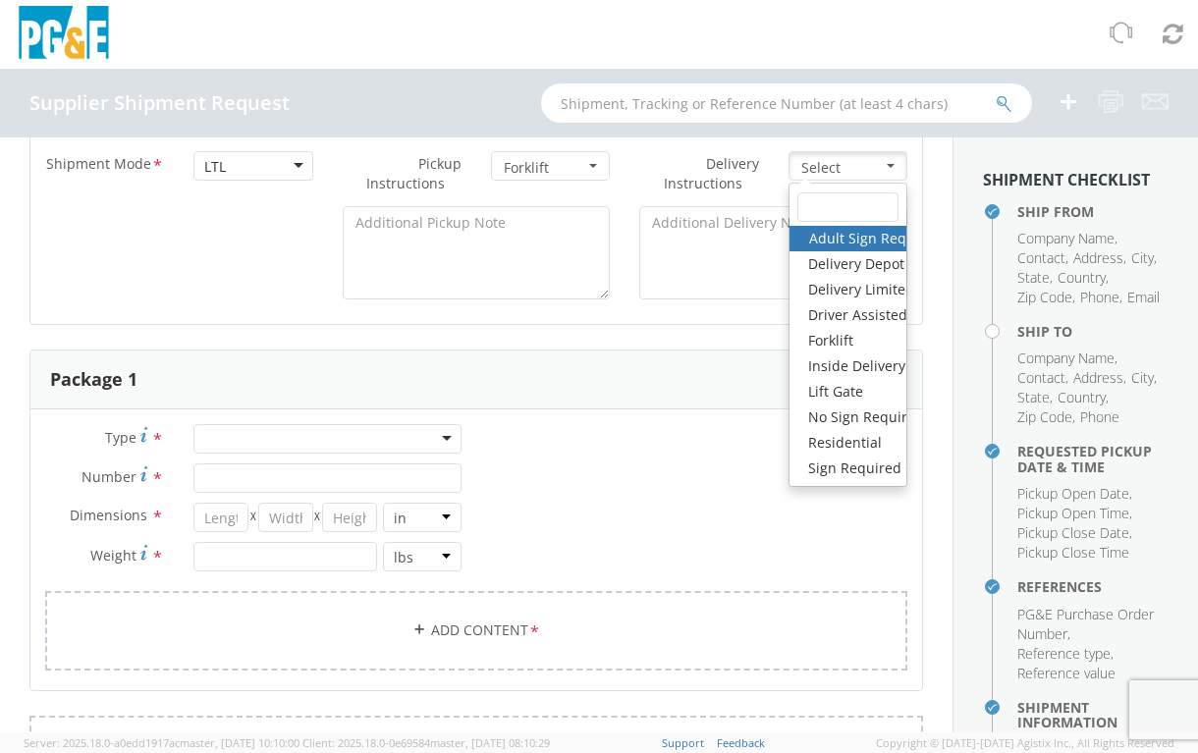
click at [690, 427] on div "Type * Bulk Bundle(s) Cardboard Box(es) Carton(s) Crate(s) Drum(s) (Fiberboard)…" at bounding box center [476, 559] width 892 height 271
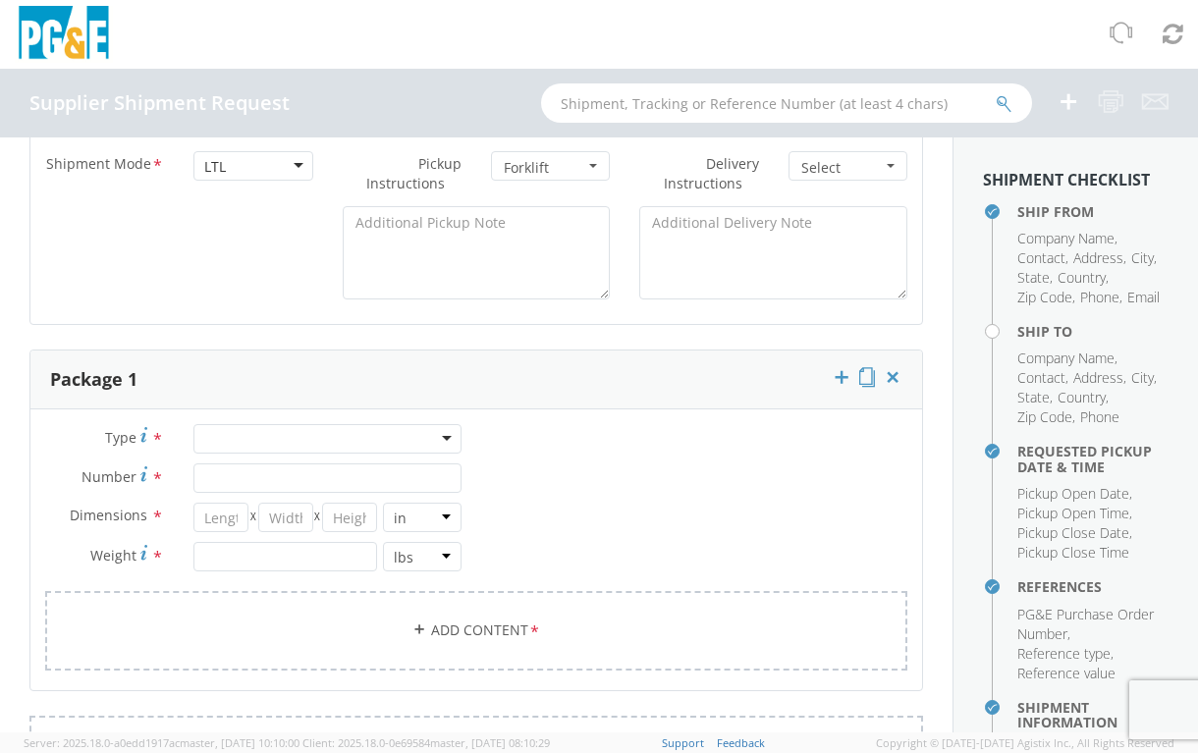
click at [438, 438] on div at bounding box center [327, 438] width 268 height 29
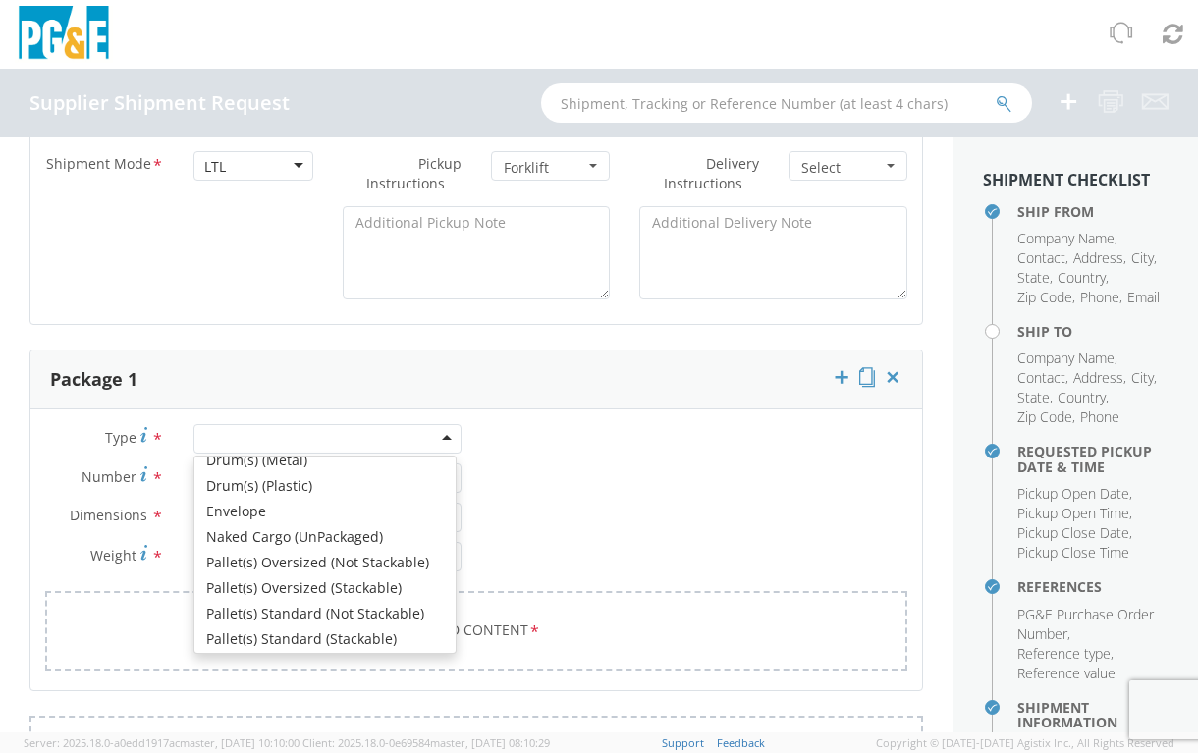
scroll to position [196, 0]
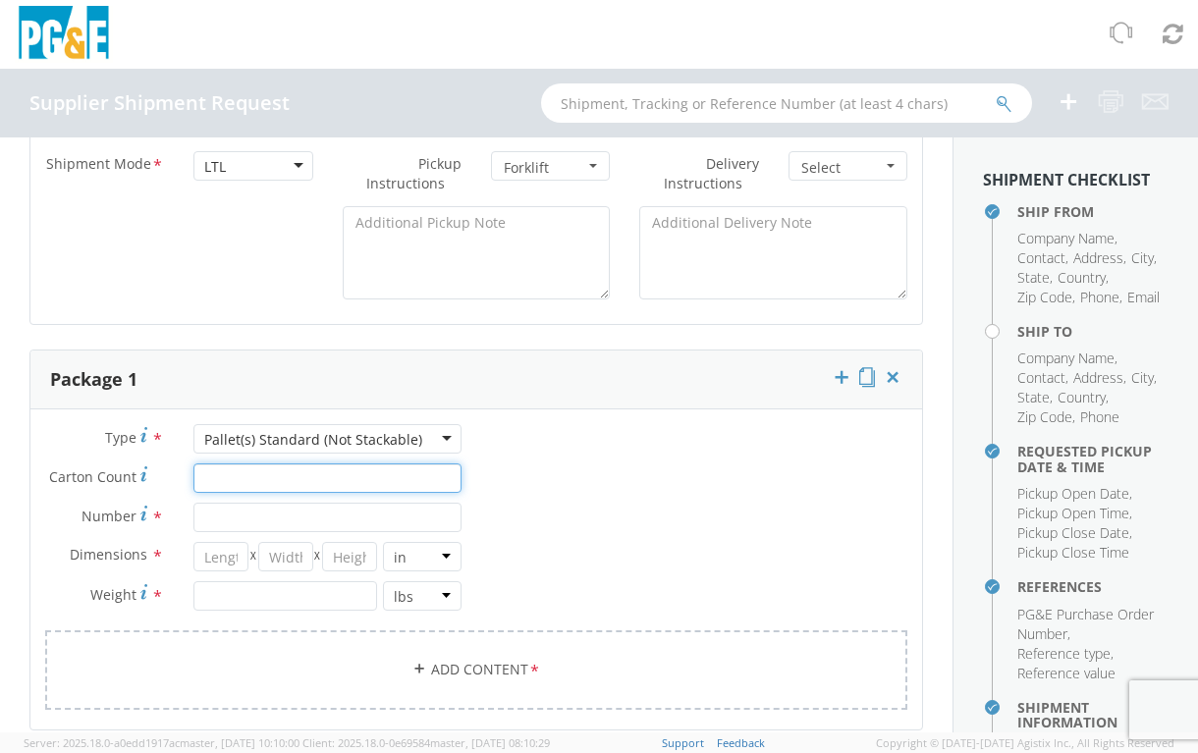
click at [203, 476] on input "Carton Count *" at bounding box center [327, 478] width 268 height 29
click at [225, 519] on input "Number *" at bounding box center [327, 517] width 268 height 29
click at [153, 518] on span "*" at bounding box center [157, 518] width 13 height 22
click at [193, 518] on input "Number *" at bounding box center [327, 517] width 268 height 29
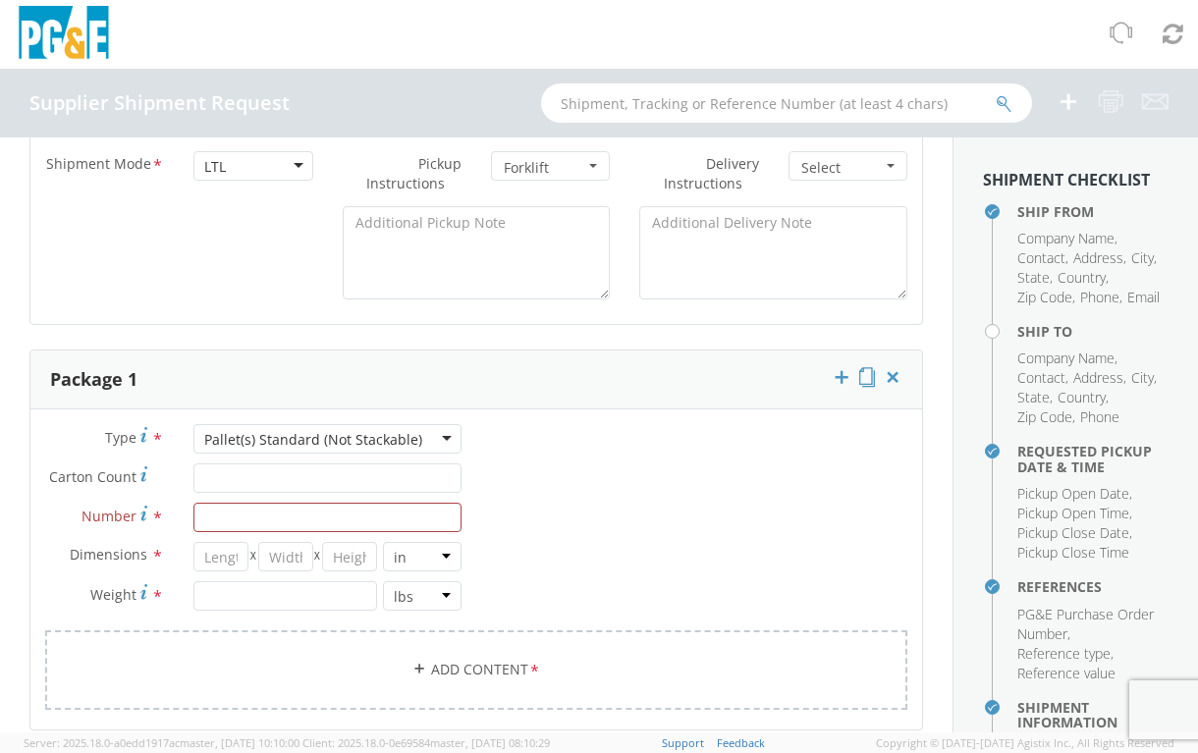
click at [156, 508] on span "*" at bounding box center [157, 518] width 13 height 22
click at [193, 508] on input "Number *" at bounding box center [327, 517] width 268 height 29
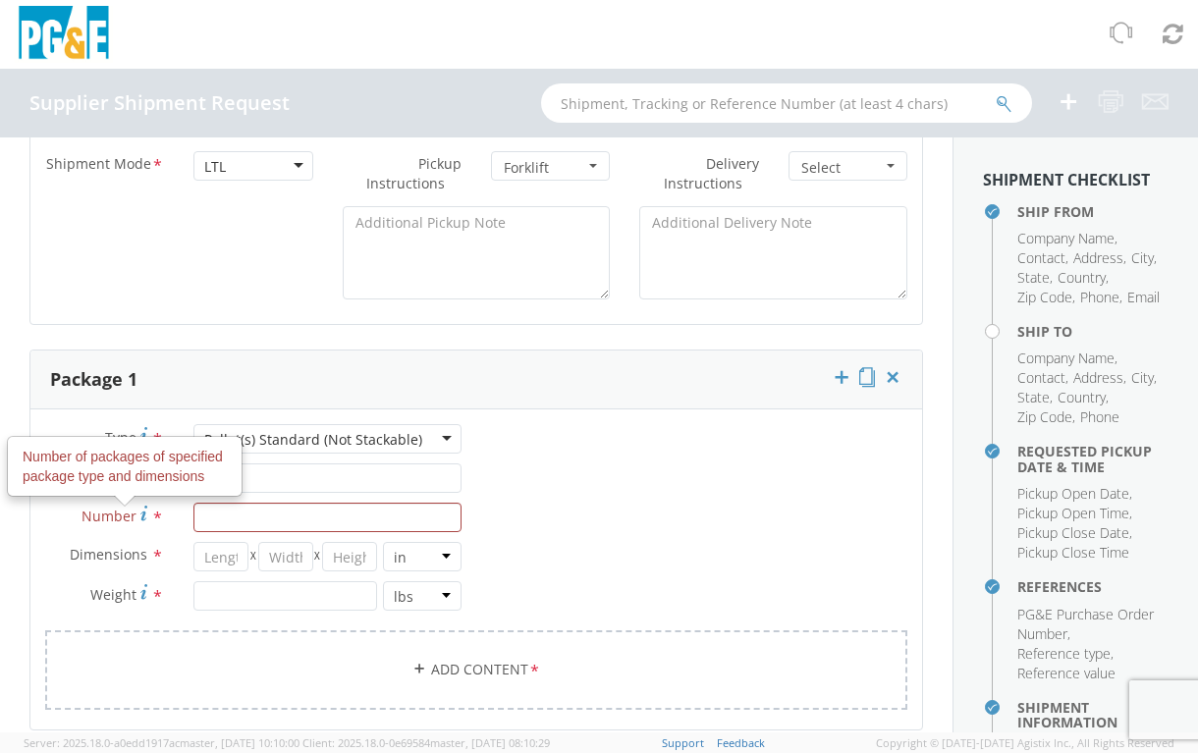
click at [140, 515] on icon at bounding box center [143, 514] width 7 height 16
click at [193, 515] on input "Number Number of packages of specified package type and dimensions *" at bounding box center [327, 517] width 268 height 29
click at [216, 514] on input "Number Number of packages of specified package type and dimensions *" at bounding box center [327, 517] width 268 height 29
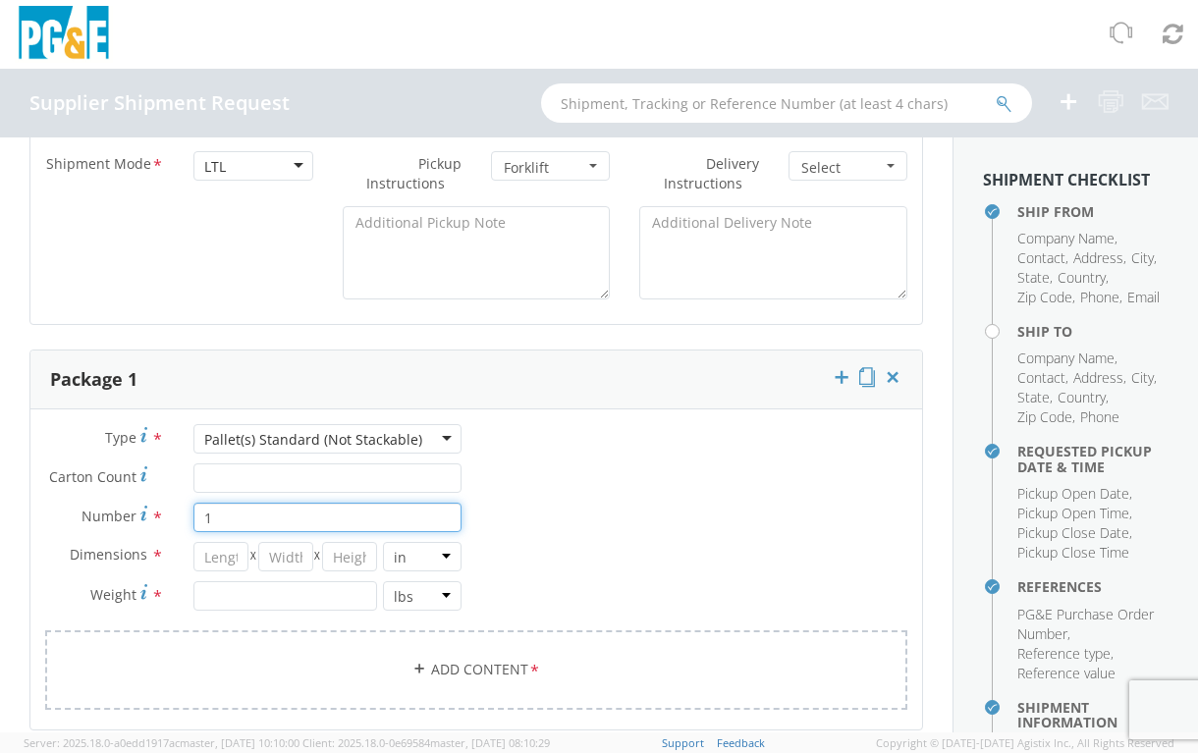
type input "1"
type input "48"
type input "40"
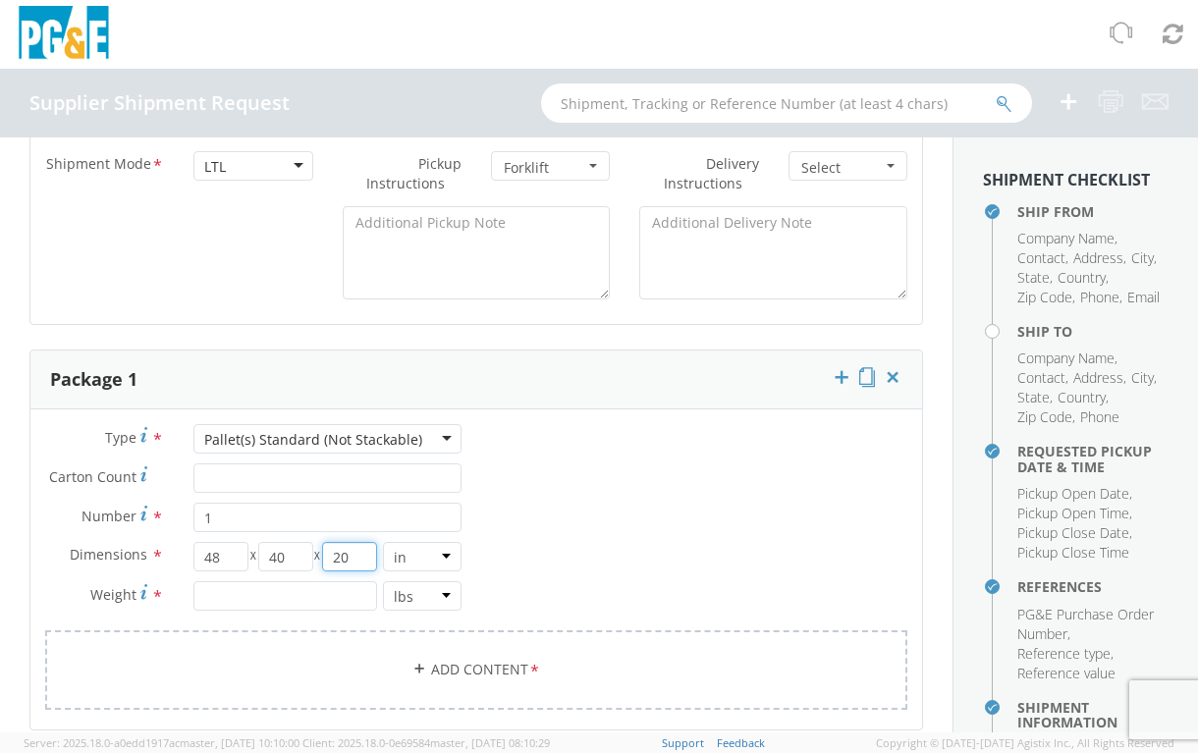
type input "20"
click at [268, 593] on input "number" at bounding box center [285, 595] width 184 height 29
type input "115"
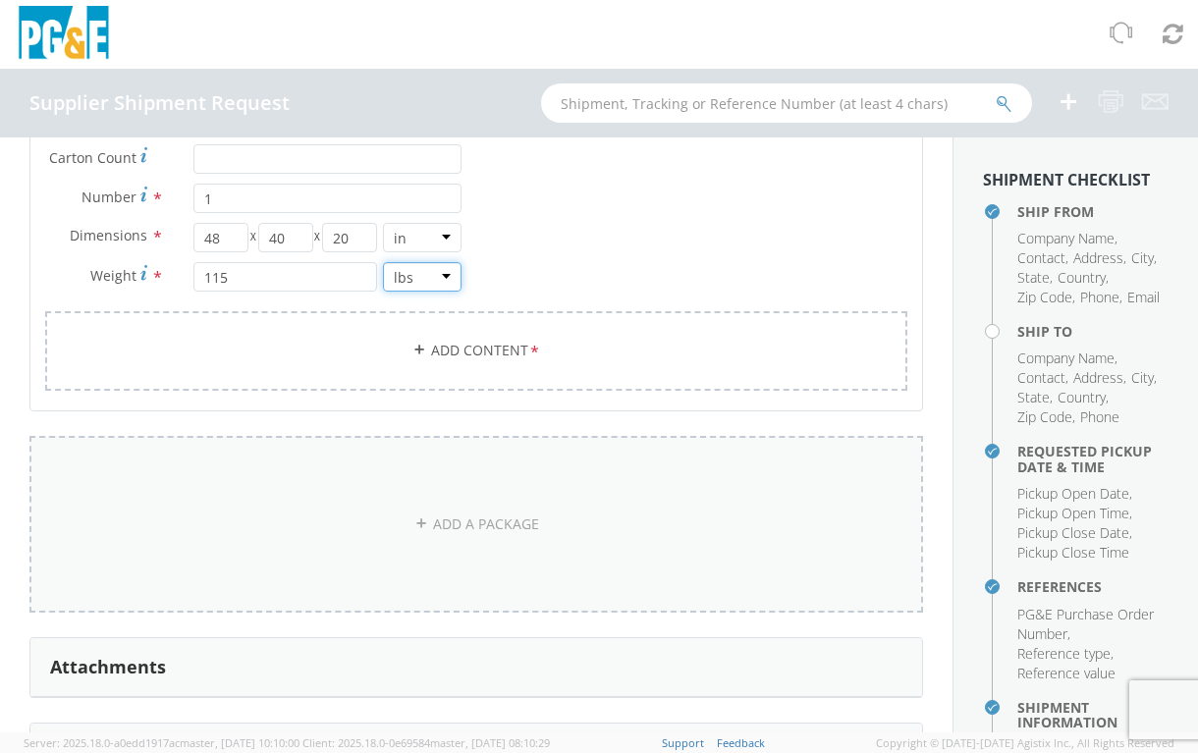
scroll to position [1326, 0]
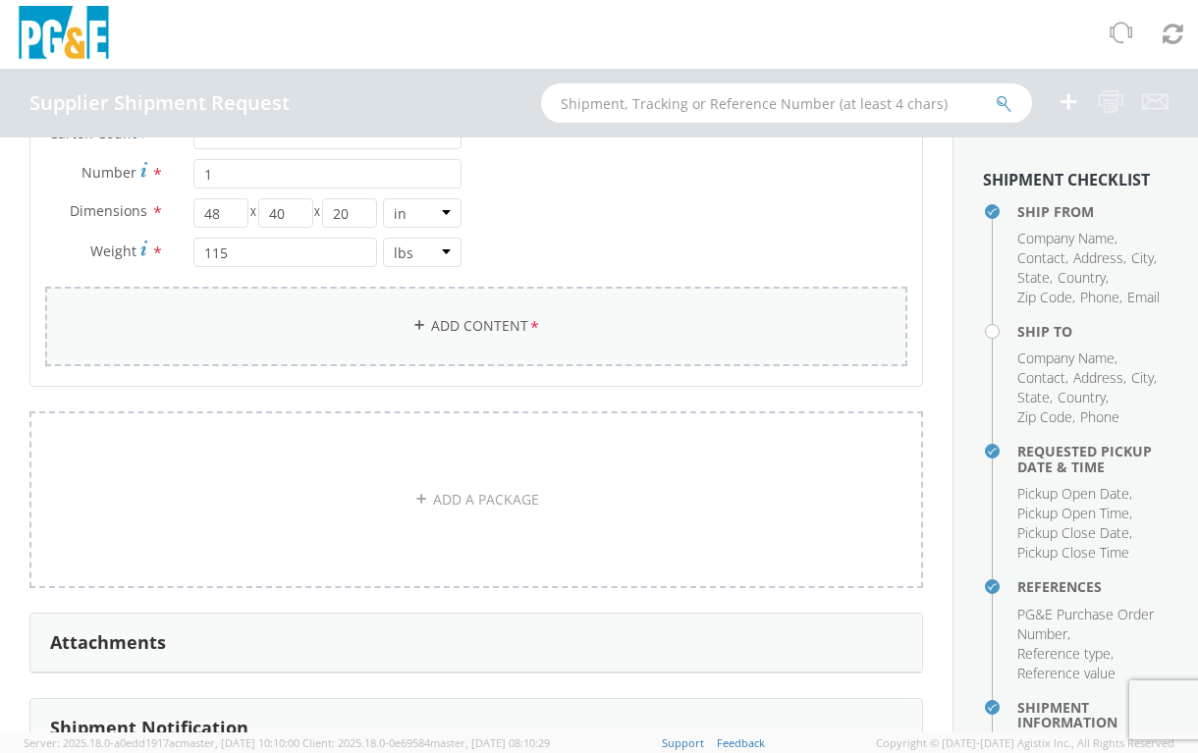
click at [380, 314] on link "Add Content *" at bounding box center [476, 327] width 862 height 80
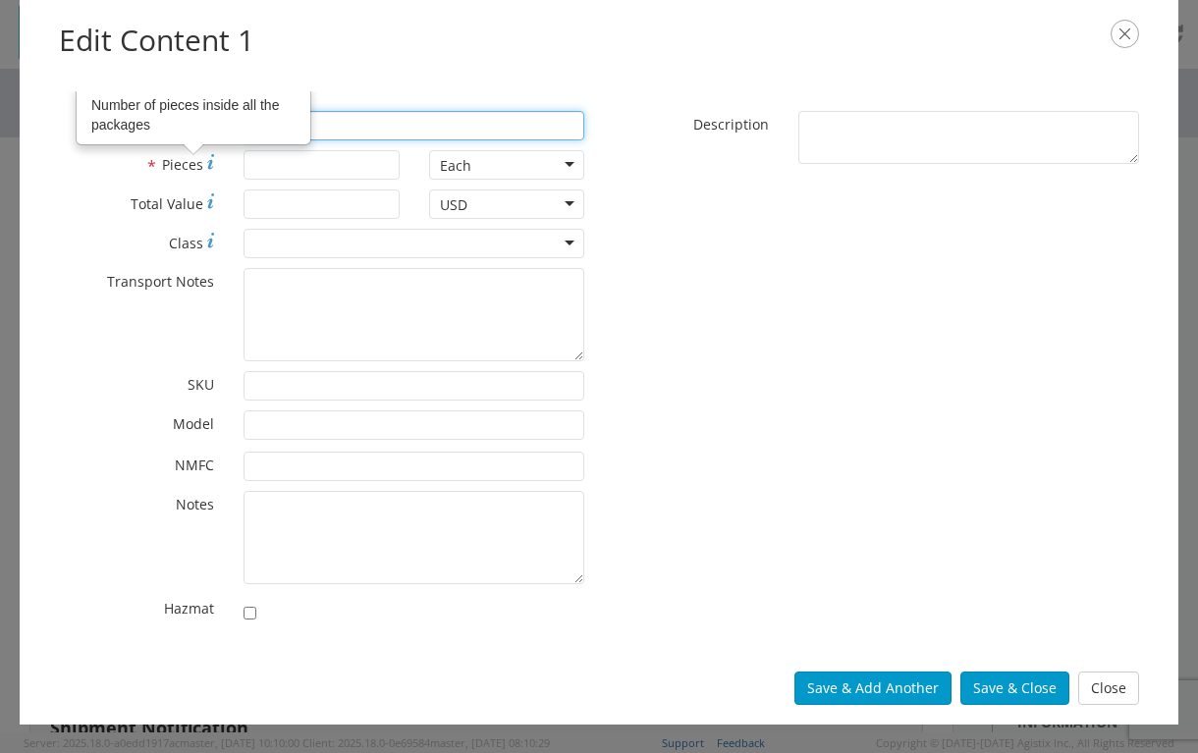
click at [337, 127] on input "* Product Name" at bounding box center [414, 125] width 341 height 29
type input "ROOTS BLOWER"
click at [268, 162] on input "* Pieces Number of pieces inside all the packages" at bounding box center [321, 164] width 155 height 29
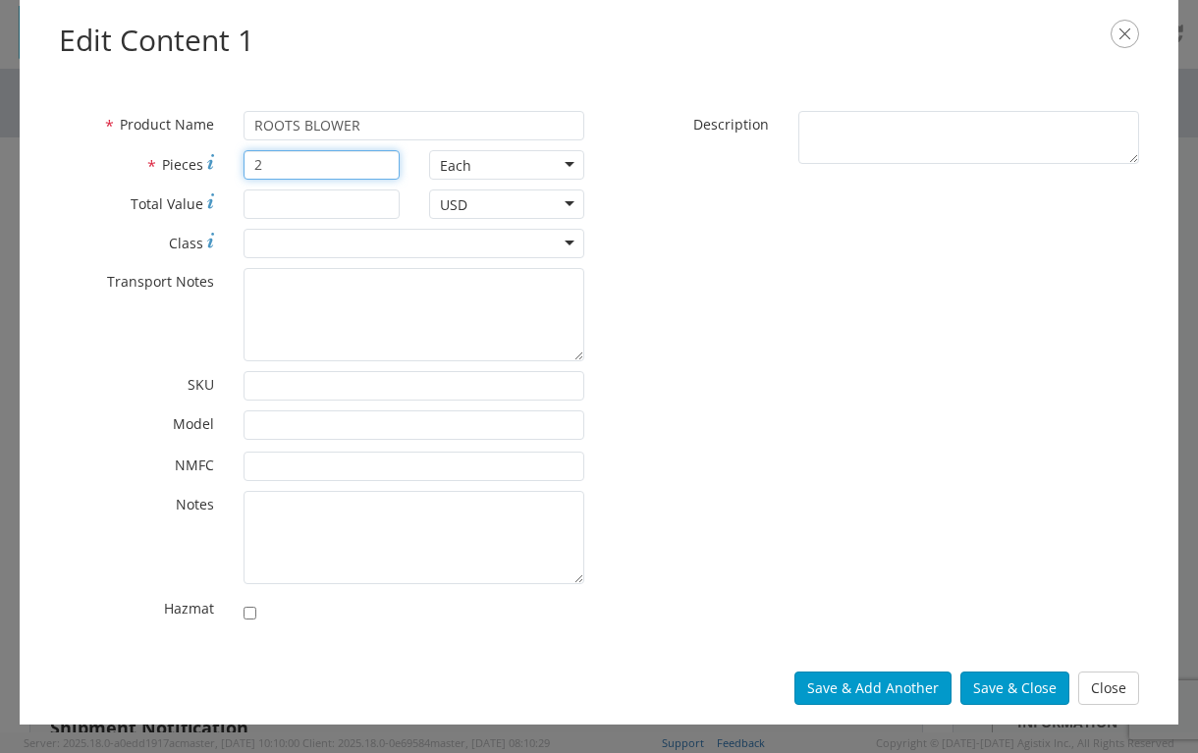
type input "2"
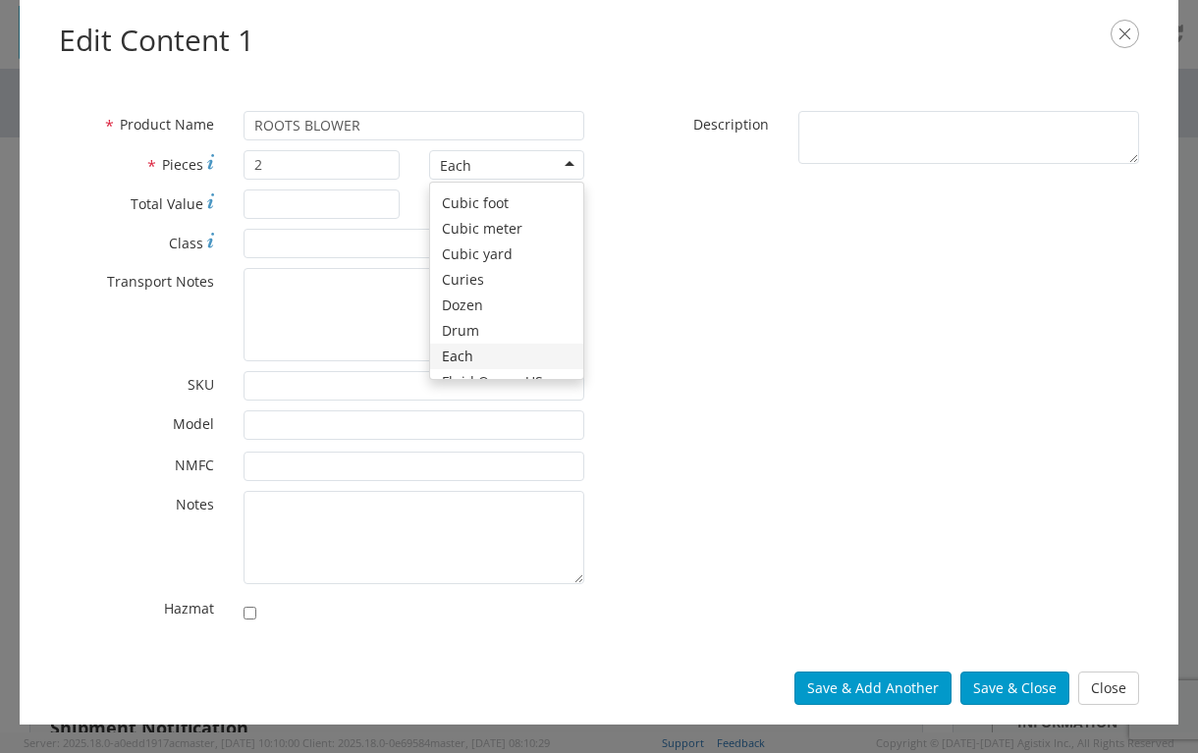
click at [896, 322] on div "* Product Name ROOTS BLOWER * Pieces 2 Each Each Bag Blister Pack Bottle Capsul…" at bounding box center [599, 372] width 1110 height 522
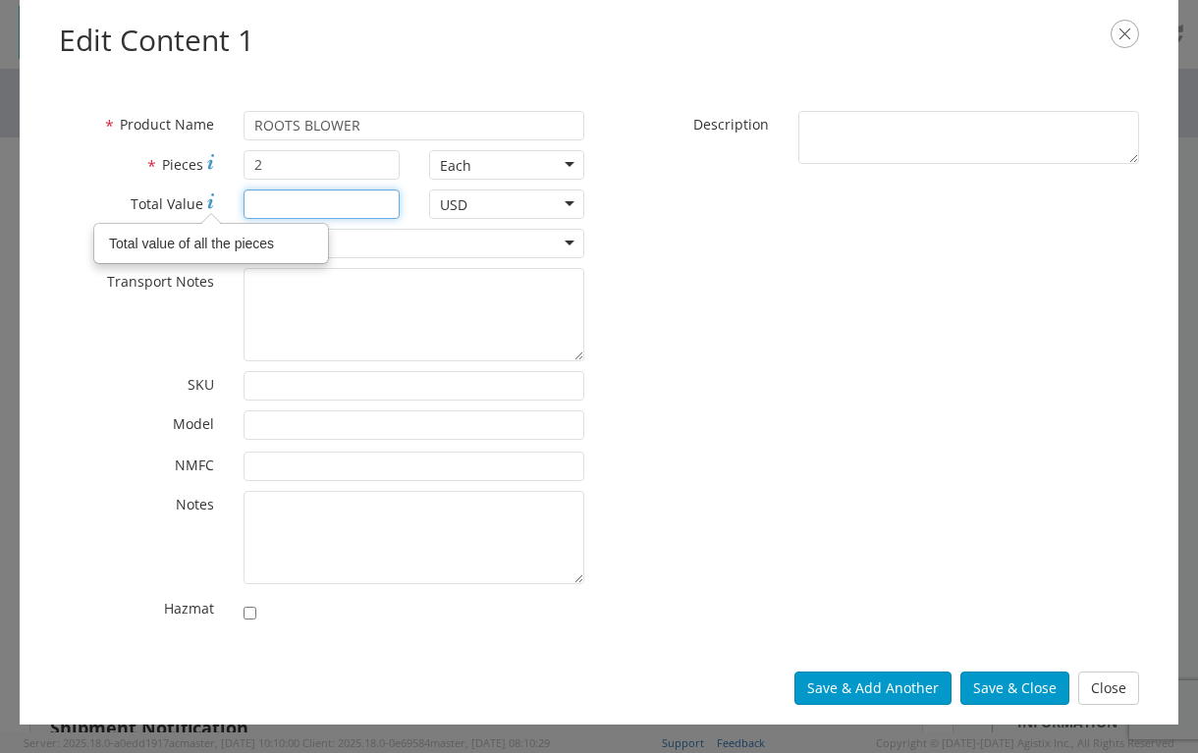
click at [283, 210] on input "* Total Value Total value of all the pieces" at bounding box center [321, 204] width 155 height 29
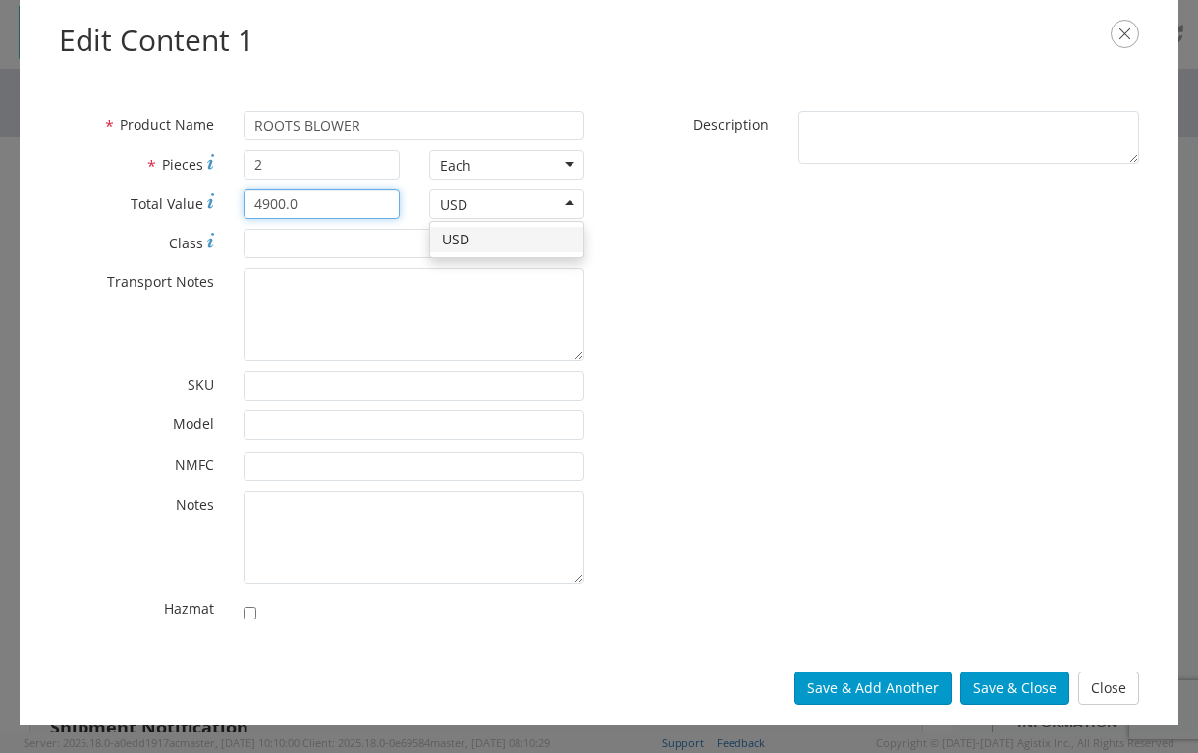
click at [327, 215] on input "4900.0" at bounding box center [321, 204] width 155 height 29
type input "4900.00"
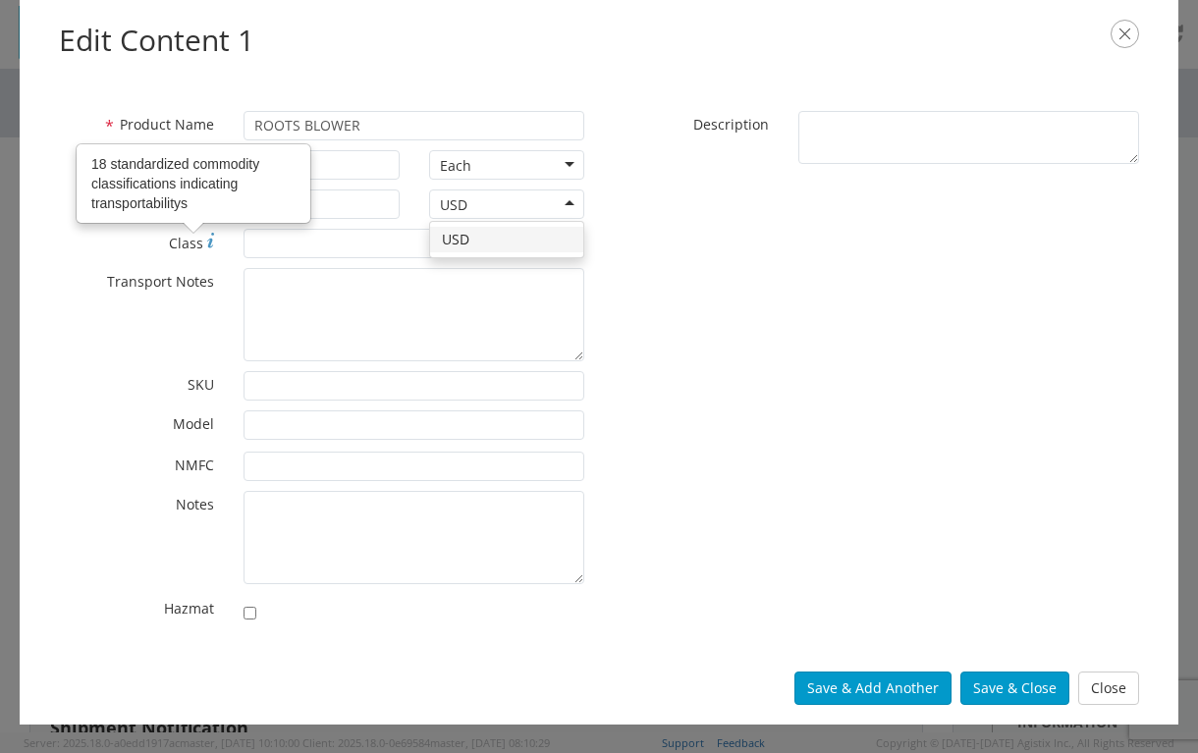
click at [199, 242] on span "Class" at bounding box center [186, 243] width 34 height 19
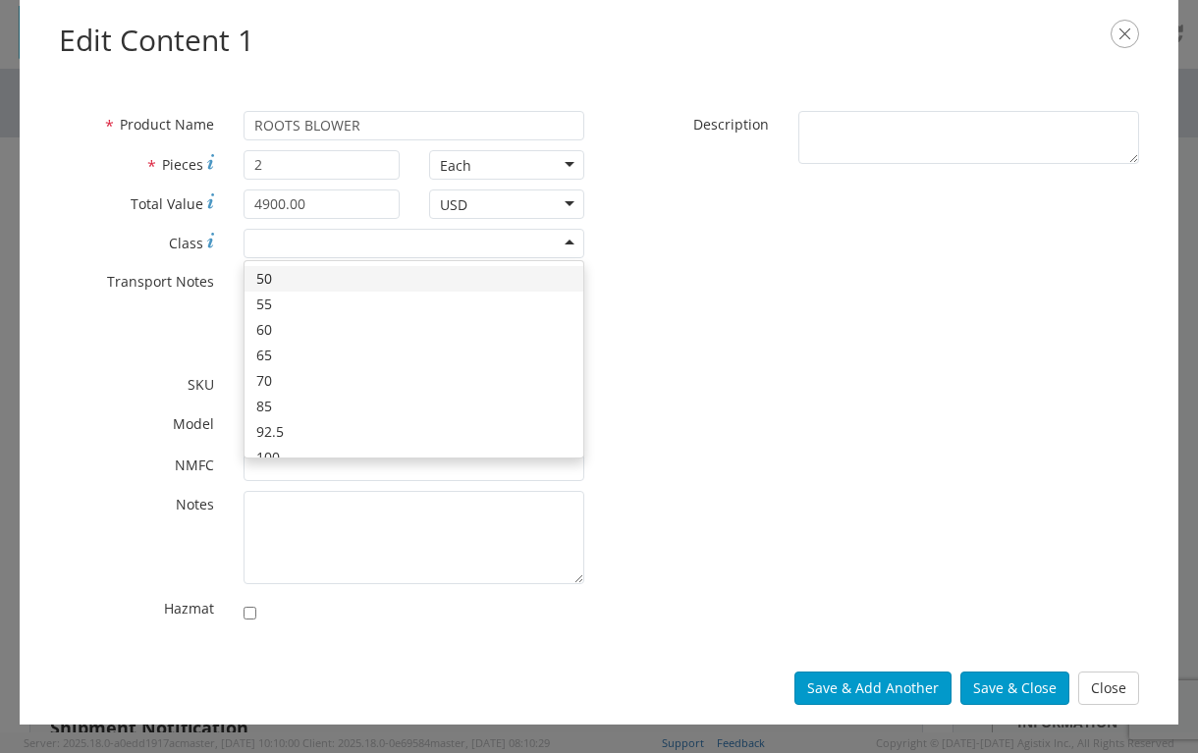
click at [575, 246] on div at bounding box center [414, 243] width 341 height 29
click at [724, 343] on div "* Product Name ROOTS BLOWER * Pieces 2 Each Each Bag Blister Pack Bottle Capsul…" at bounding box center [599, 372] width 1110 height 522
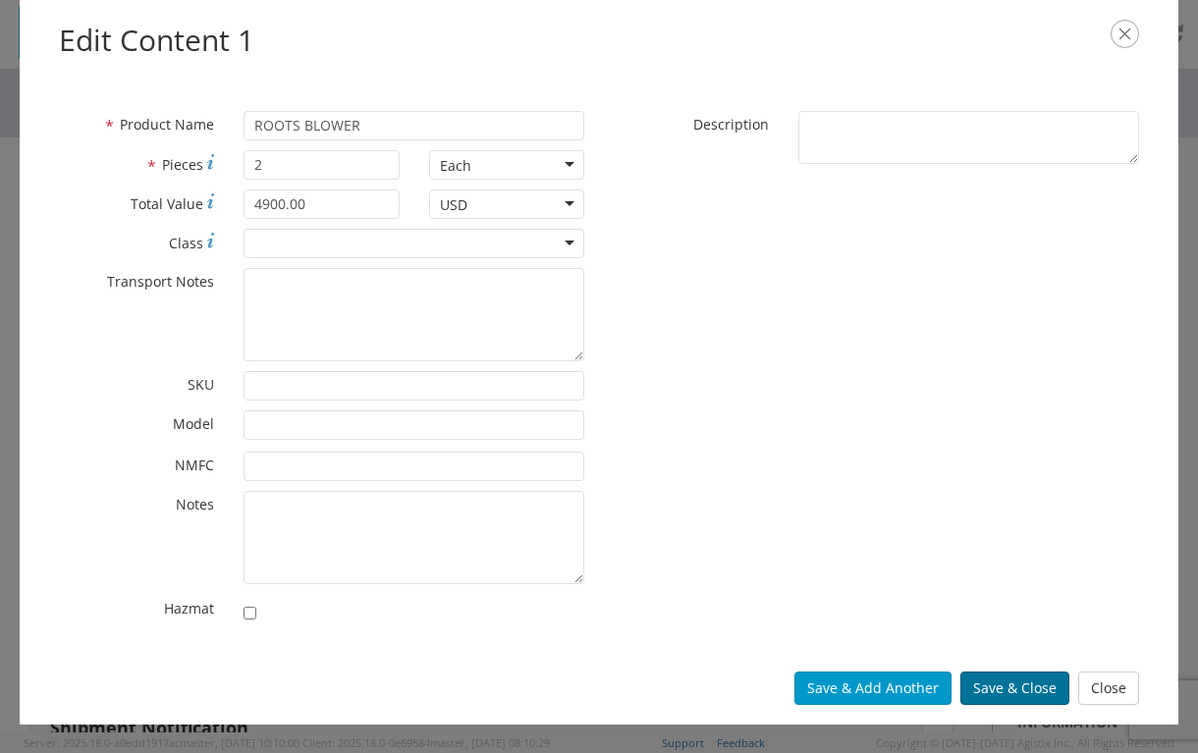
click at [1009, 696] on button "Save & Close" at bounding box center [1015, 688] width 109 height 33
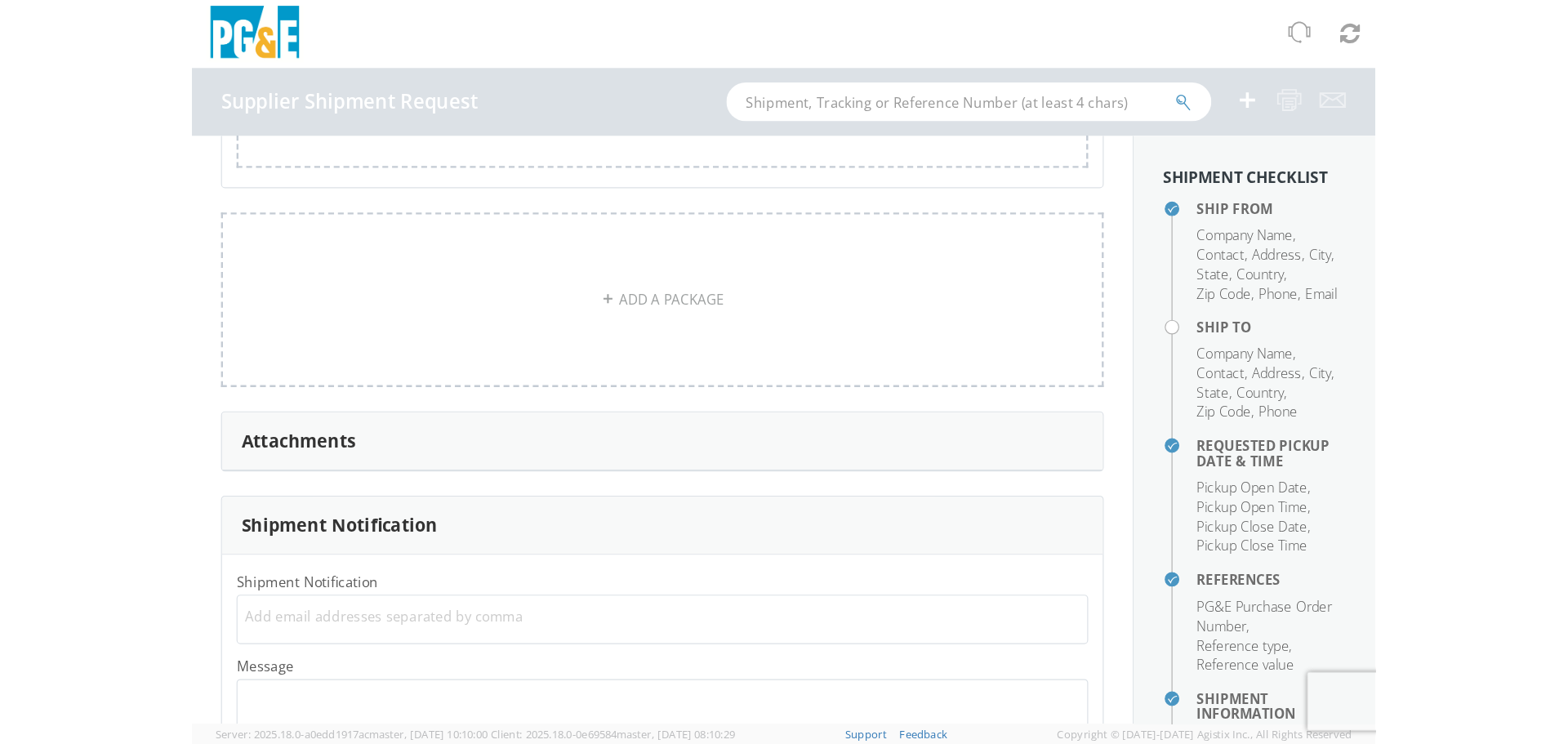
scroll to position [1444, 0]
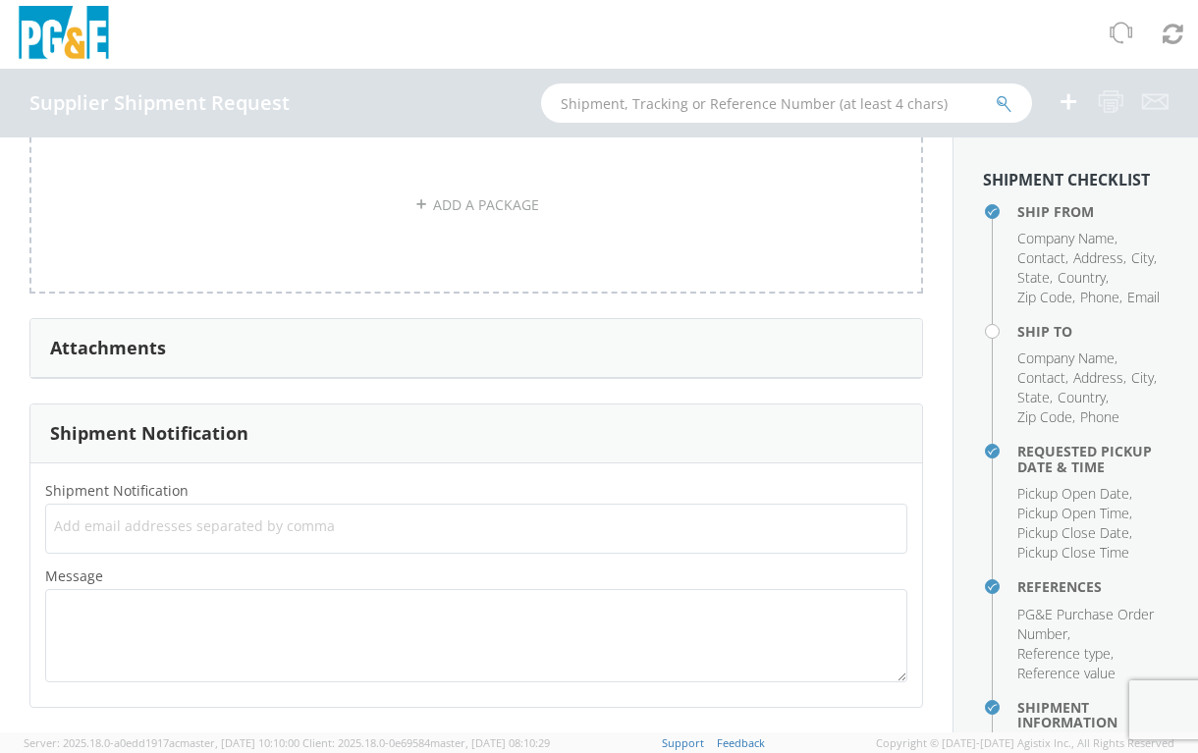
click at [337, 535] on span "Add email addresses separated by comma" at bounding box center [476, 527] width 845 height 20
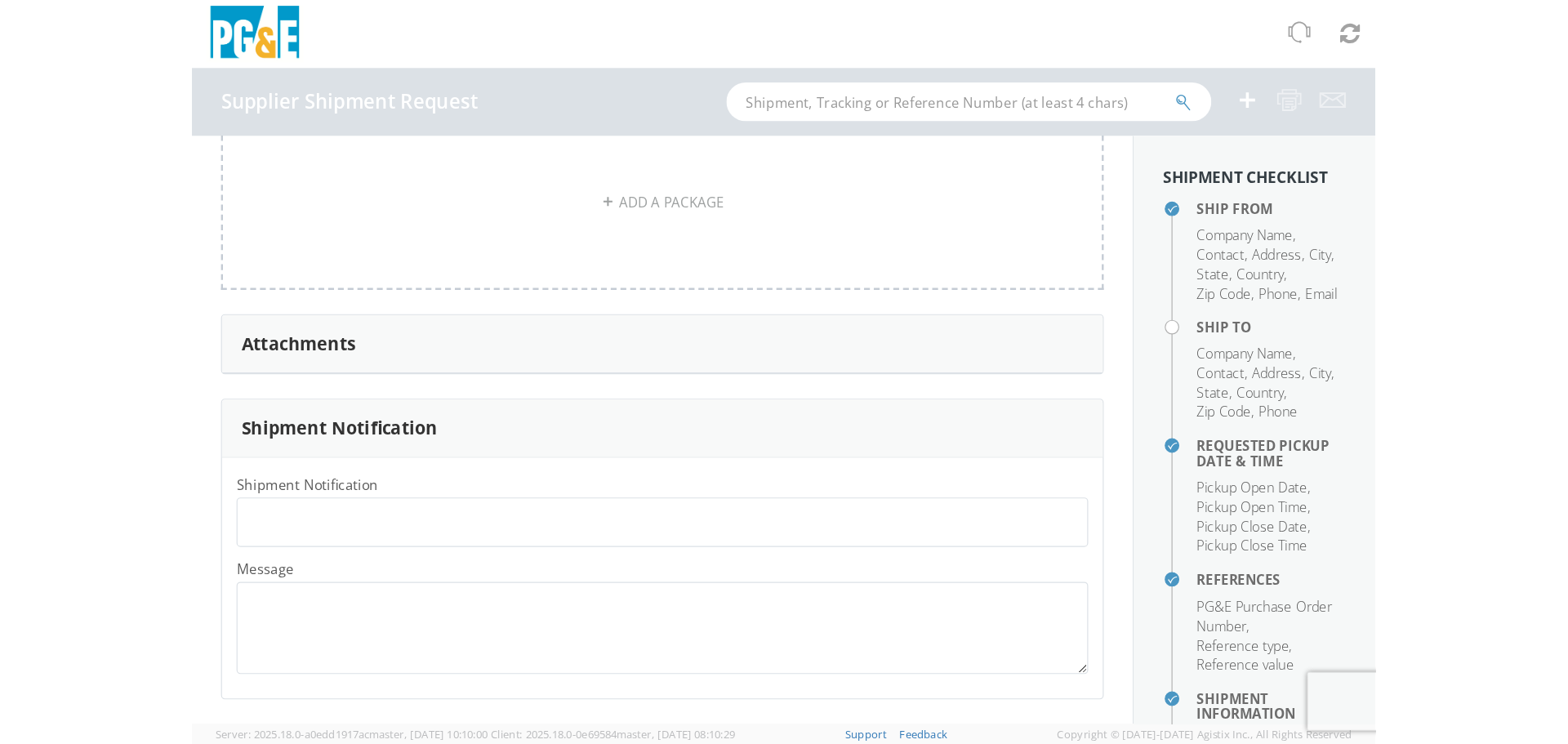
scroll to position [1298, 0]
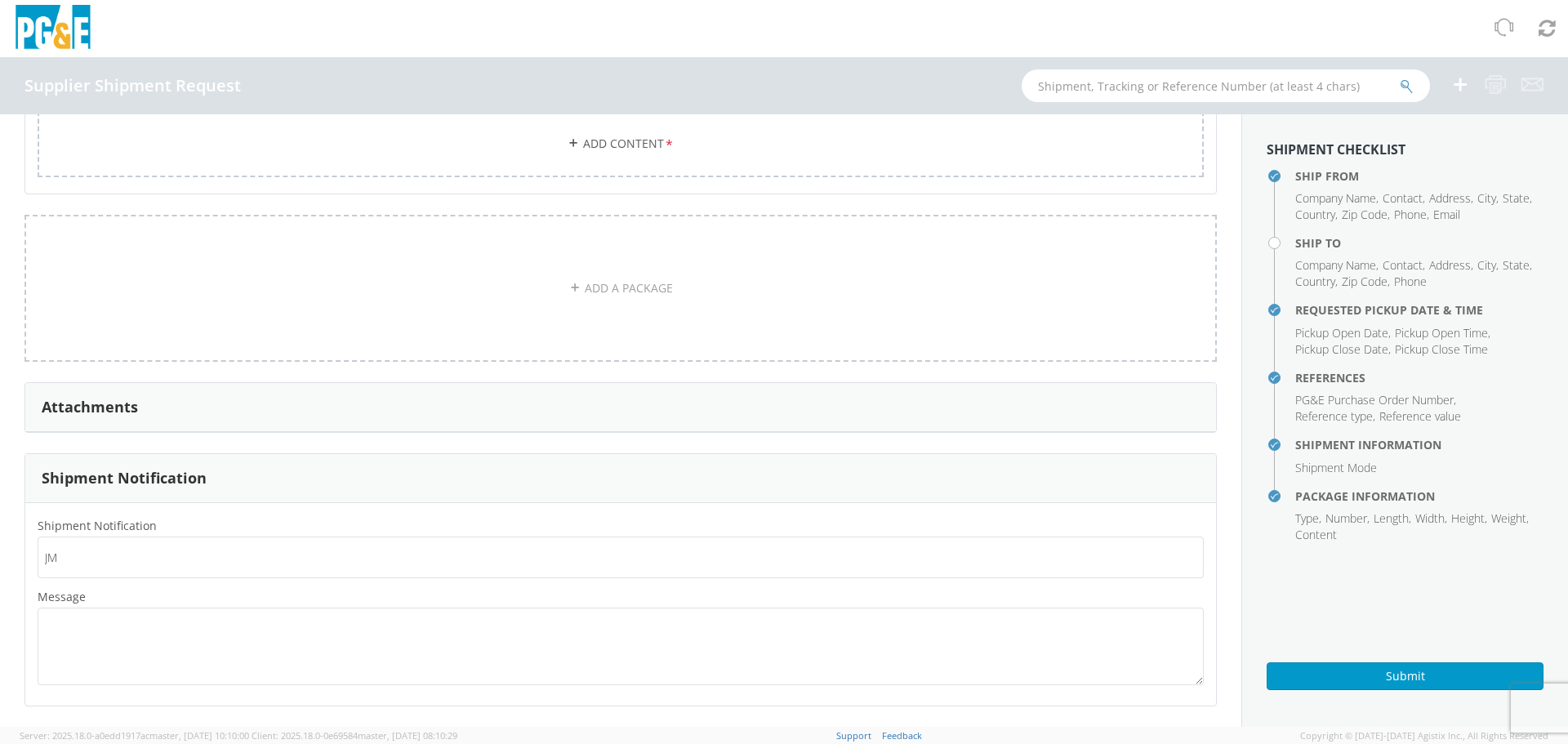
type input "J"
type input "[EMAIL_ADDRESS][DOMAIN_NAME]"
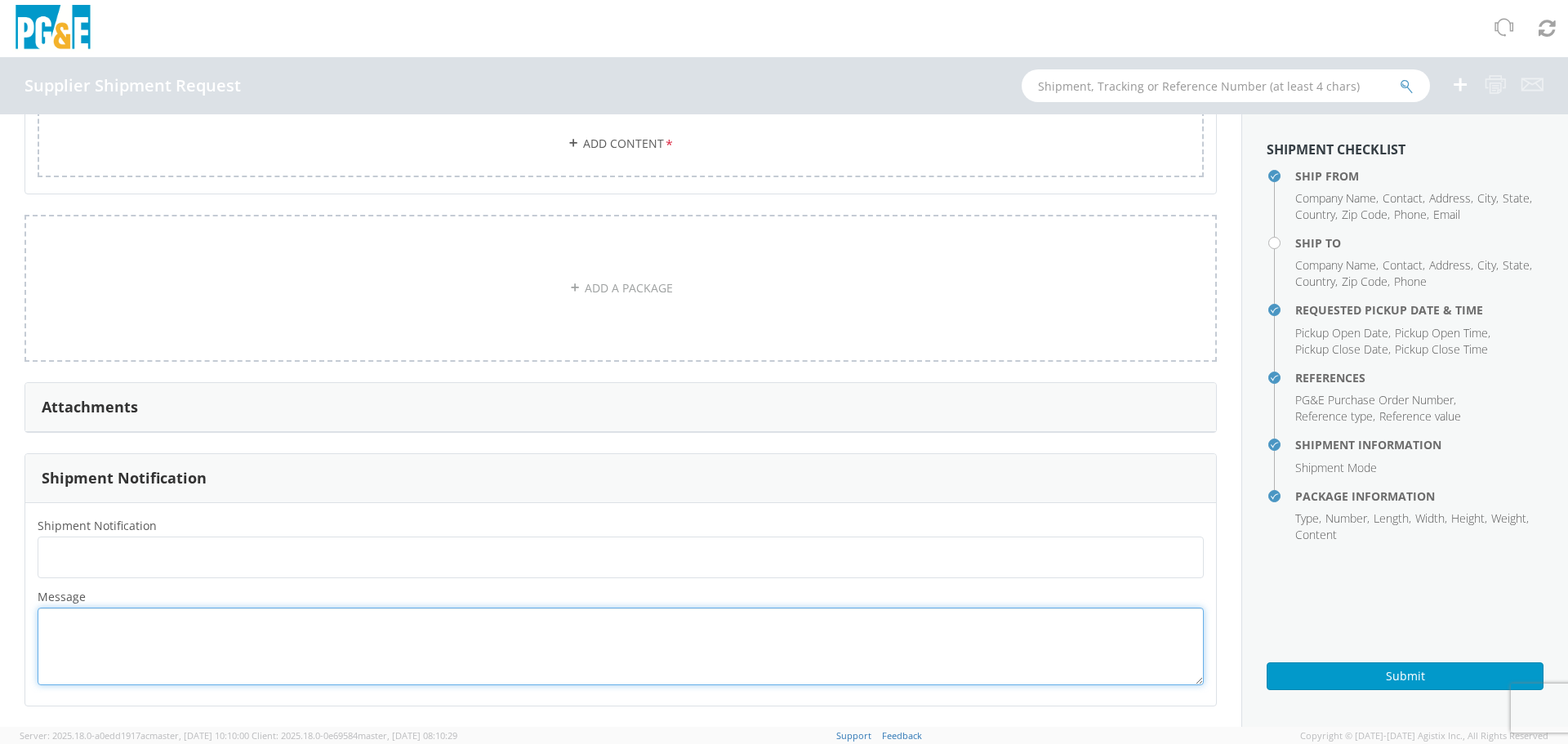
click at [375, 625] on textarea "Message *" at bounding box center [620, 646] width 1166 height 77
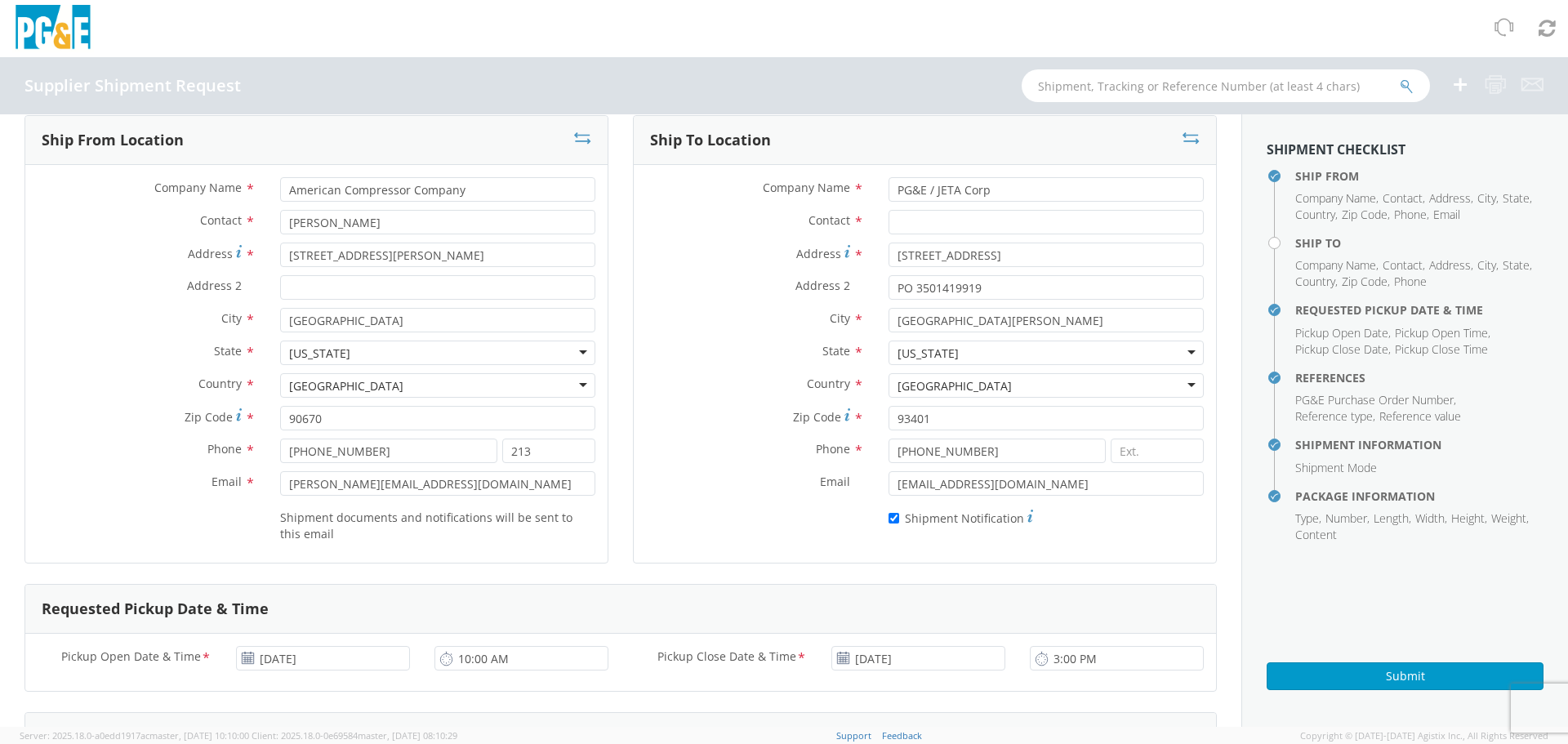
scroll to position [0, 0]
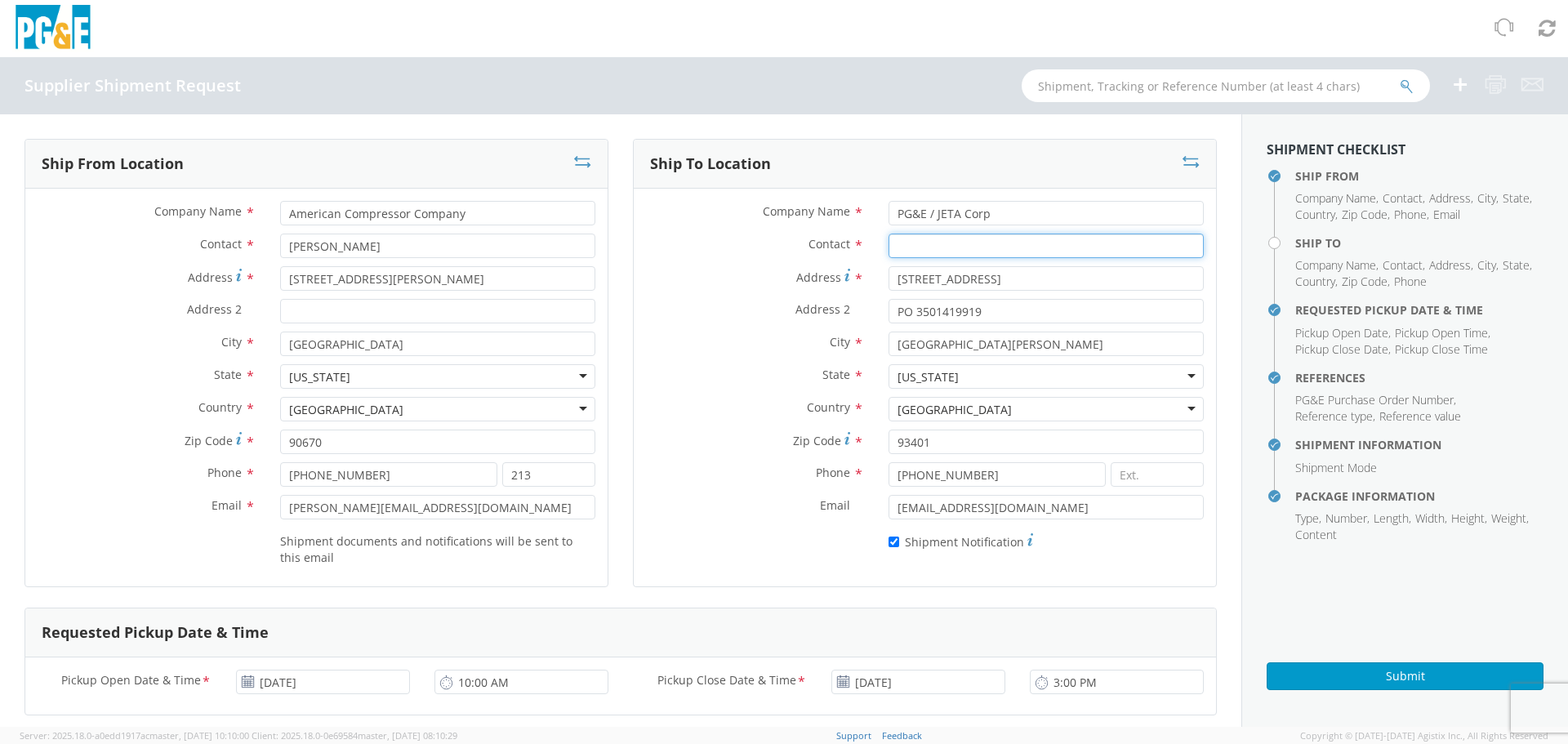
click at [937, 248] on input "Contact *" at bounding box center [1046, 245] width 315 height 24
click at [920, 242] on input "Contact *" at bounding box center [1046, 245] width 315 height 24
type input "r"
type input "[PERSON_NAME]"
click at [697, 510] on label "Email *" at bounding box center [755, 505] width 243 height 22
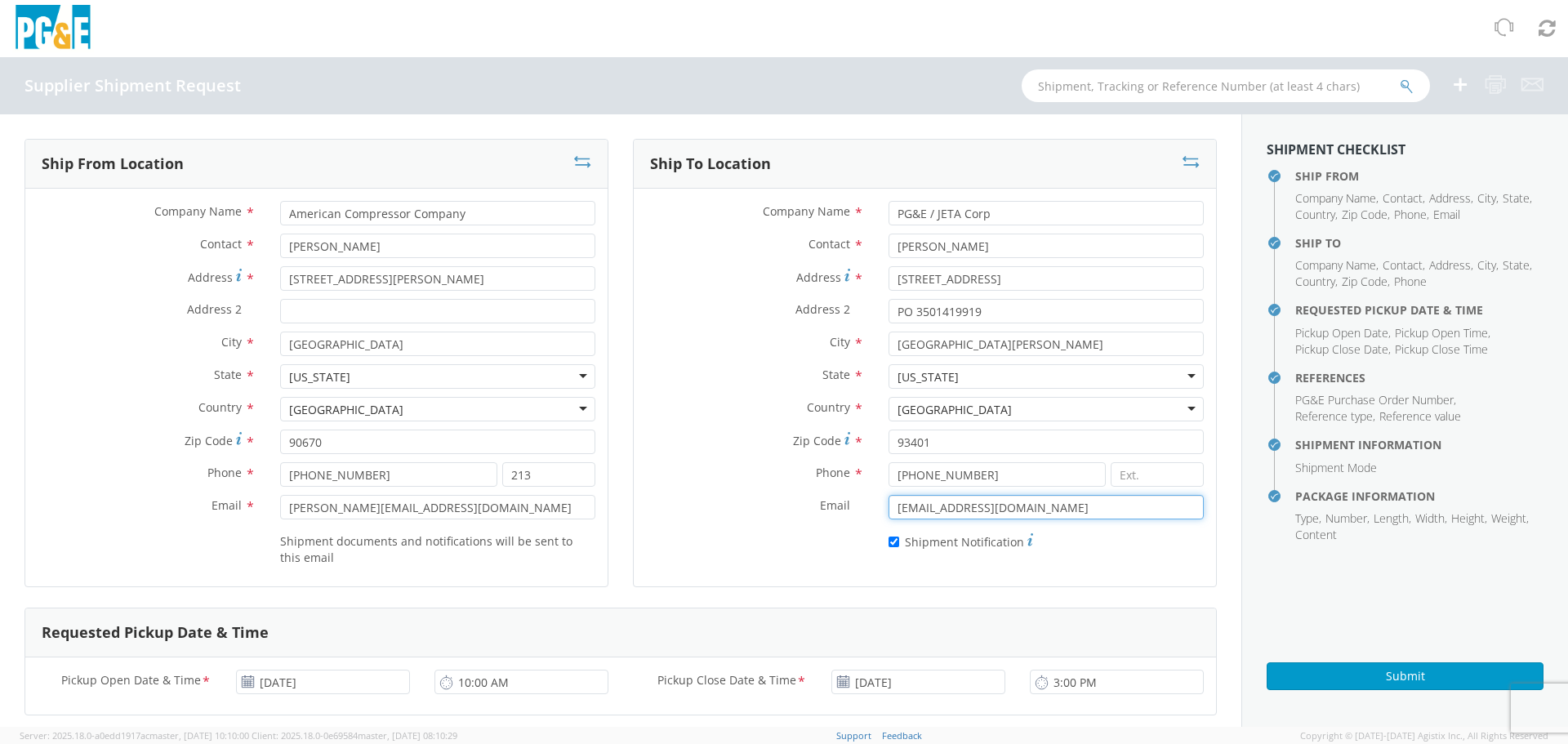
click at [889, 510] on input "[EMAIL_ADDRESS][DOMAIN_NAME]" at bounding box center [1046, 506] width 315 height 24
click at [995, 625] on button "Submit" at bounding box center [1404, 675] width 277 height 27
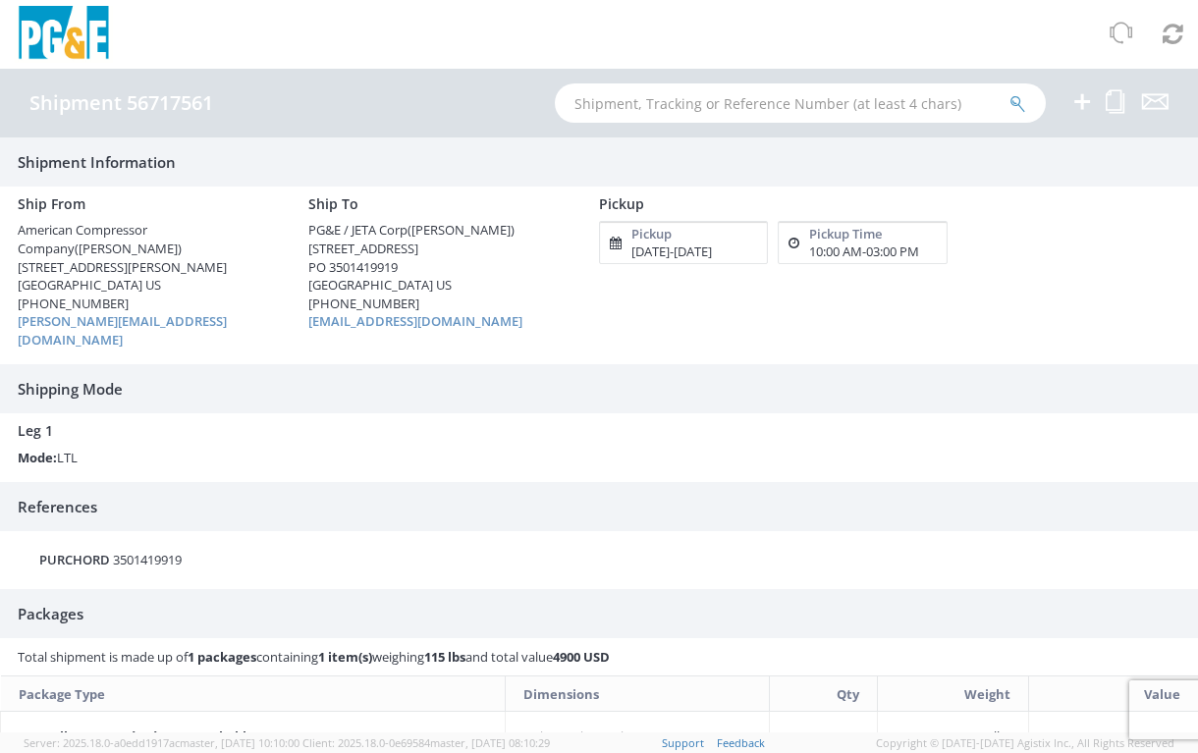
drag, startPoint x: 16, startPoint y: 744, endPoint x: 45, endPoint y: 751, distance: 30.3
click at [16, 744] on agx-version "Server: 2025.18.0-a0edd1917ac master, [DATE] 10:10:00 Client: 2025.18.0-0e69584…" at bounding box center [599, 743] width 1198 height 21
drag, startPoint x: 237, startPoint y: 102, endPoint x: 212, endPoint y: 109, distance: 25.5
click at [212, 109] on div "Shipment 56717561" at bounding box center [599, 103] width 1198 height 69
copy h4 "Shipment 56717561"
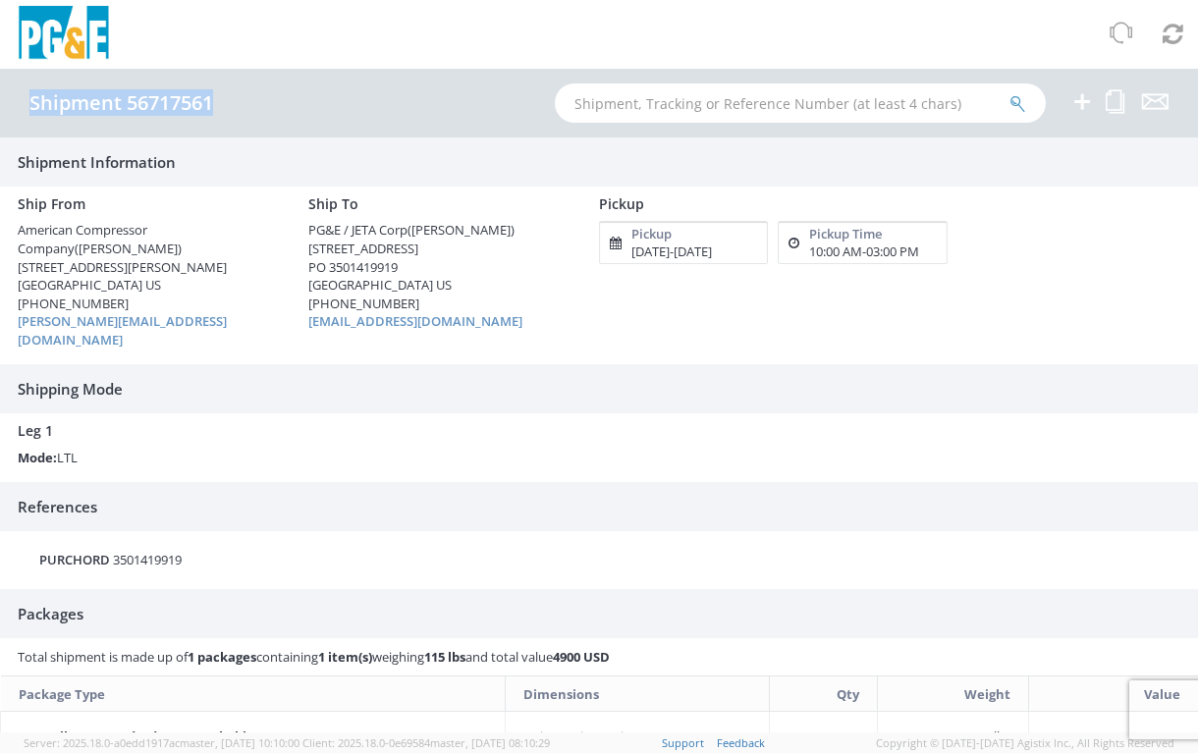
click at [149, 193] on address-box "Ship From American Compressor Company ([PERSON_NAME]) [STREET_ADDRESS][PERSON_N…" at bounding box center [148, 268] width 291 height 162
click at [222, 101] on div "Shipment 56717561" at bounding box center [130, 103] width 203 height 22
drag, startPoint x: 222, startPoint y: 101, endPoint x: 121, endPoint y: 102, distance: 101.2
click at [121, 102] on div "Shipment 56717561" at bounding box center [130, 103] width 203 height 22
click at [211, 102] on h4 "Shipment 56717561" at bounding box center [121, 103] width 184 height 22
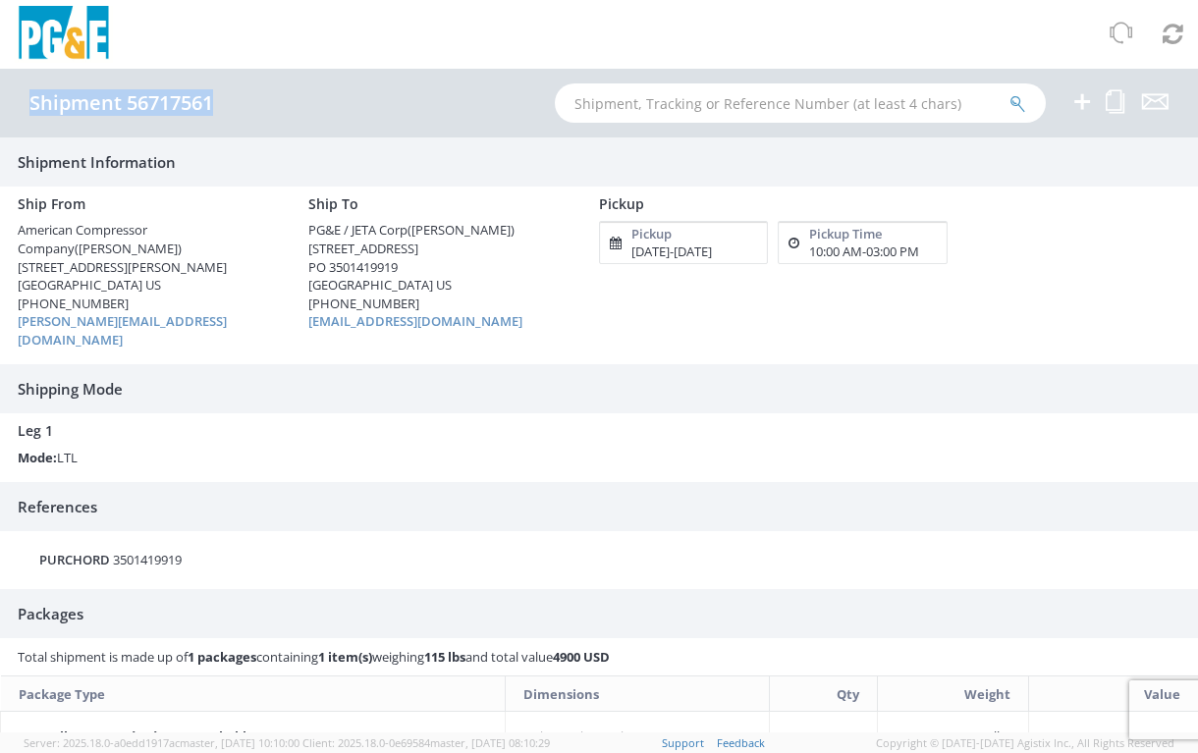
click at [215, 107] on div "Shipment 56717561" at bounding box center [130, 103] width 203 height 22
copy h4 "Shipment 56717561"
click at [368, 264] on div "PO 3501419919" at bounding box center [438, 267] width 261 height 19
click at [189, 413] on div "Leg 1 Mode: LTL" at bounding box center [599, 439] width 1163 height 53
